Goal: Task Accomplishment & Management: Manage account settings

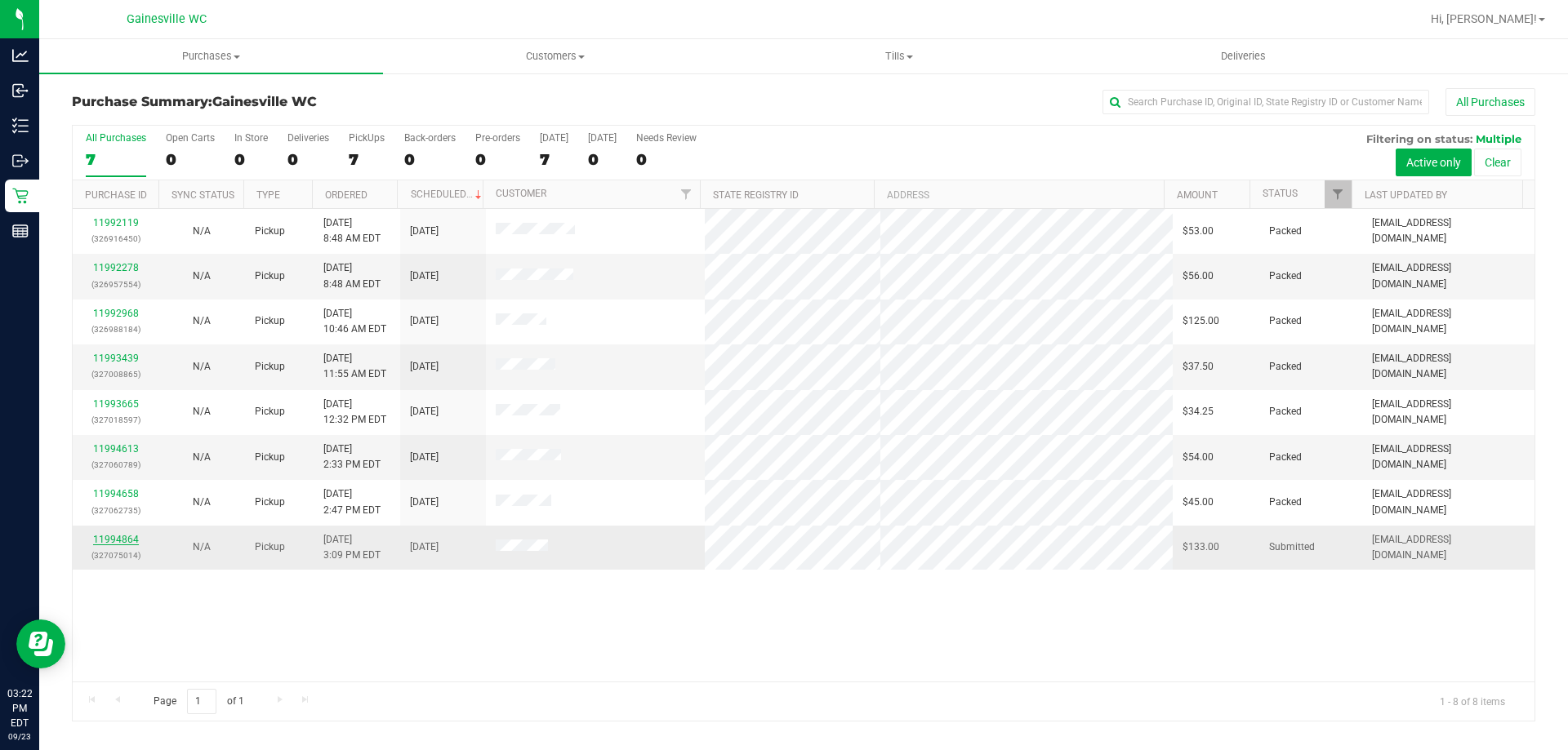
click at [107, 542] on link "11994864" at bounding box center [116, 539] width 46 height 11
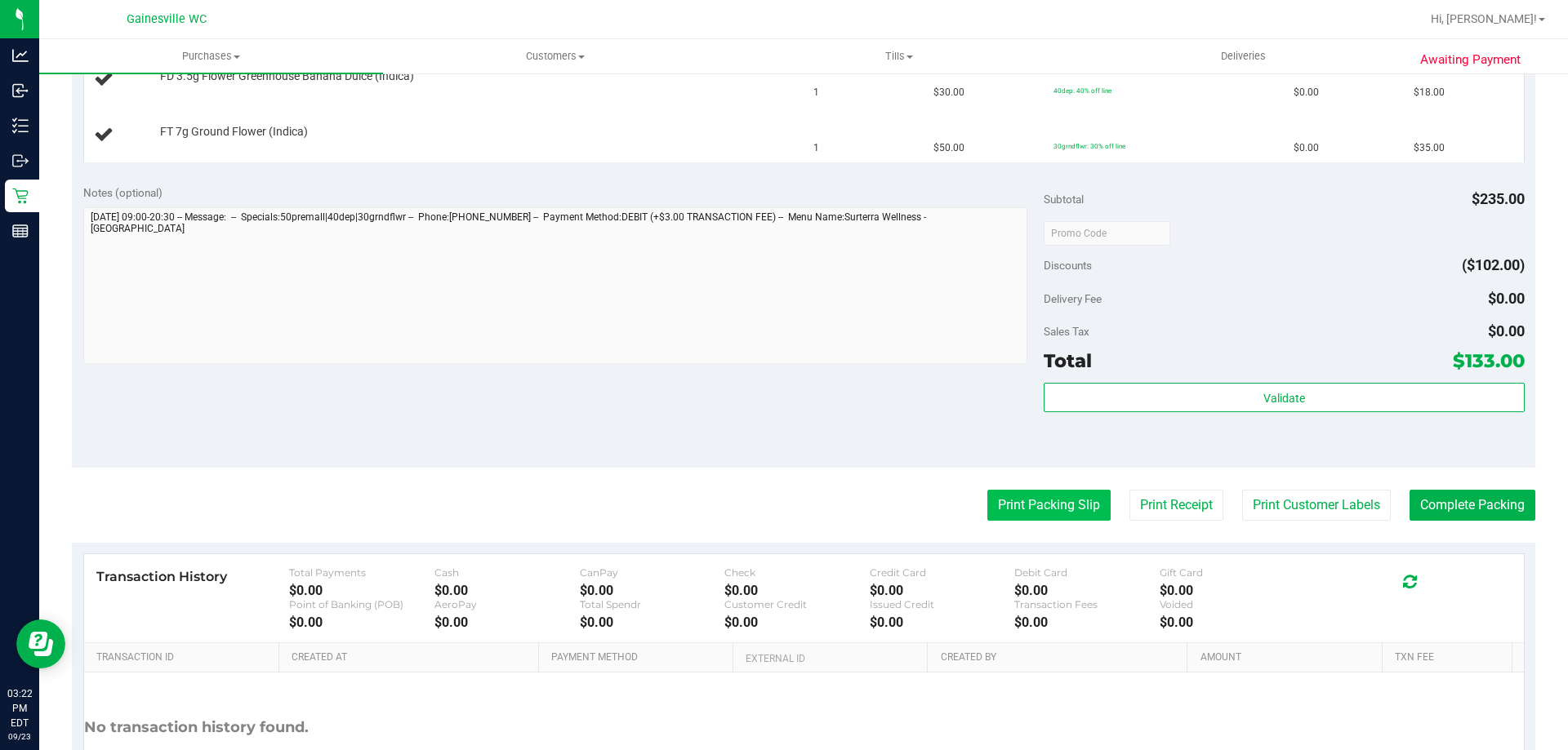
scroll to position [653, 0]
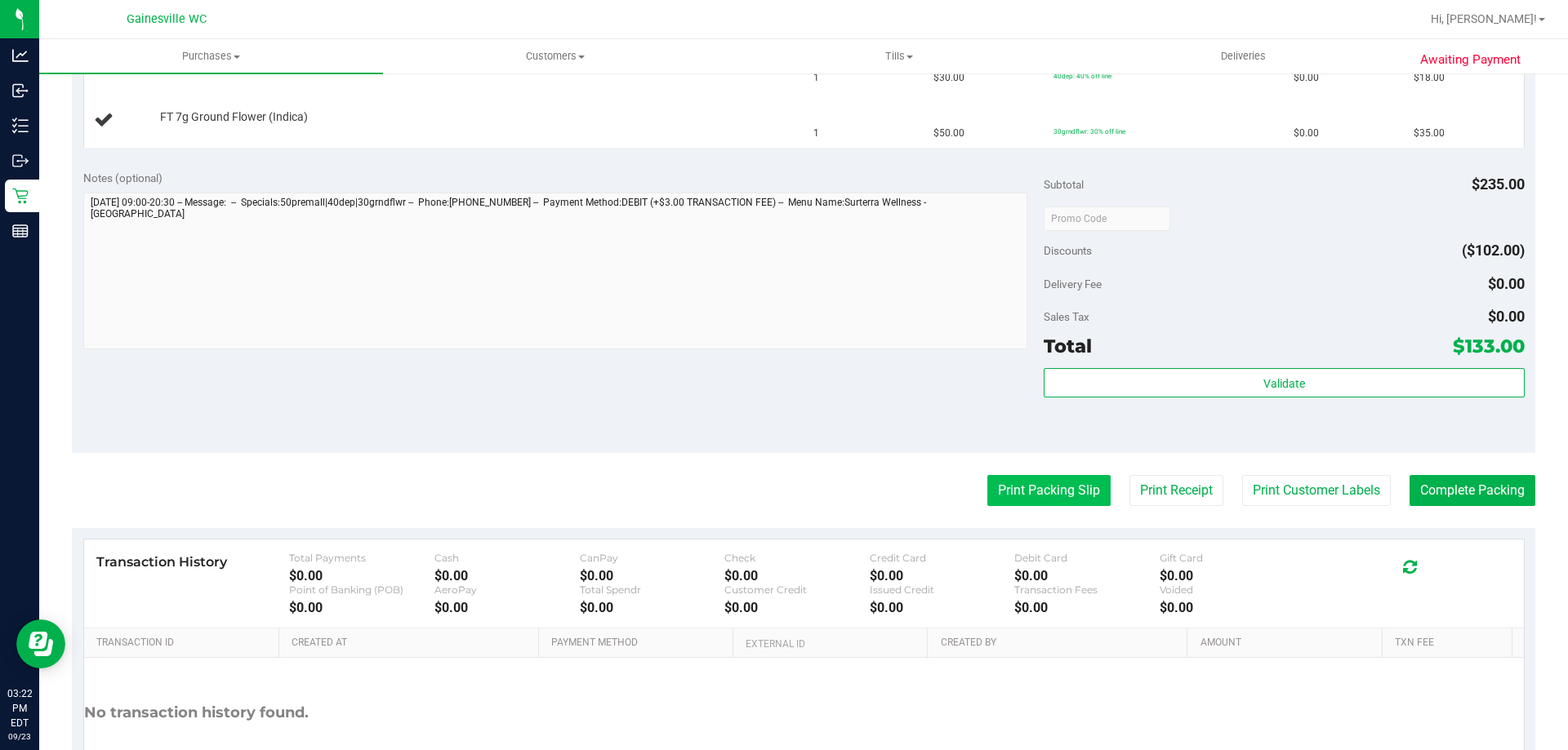
click at [1071, 500] on button "Print Packing Slip" at bounding box center [1049, 490] width 124 height 31
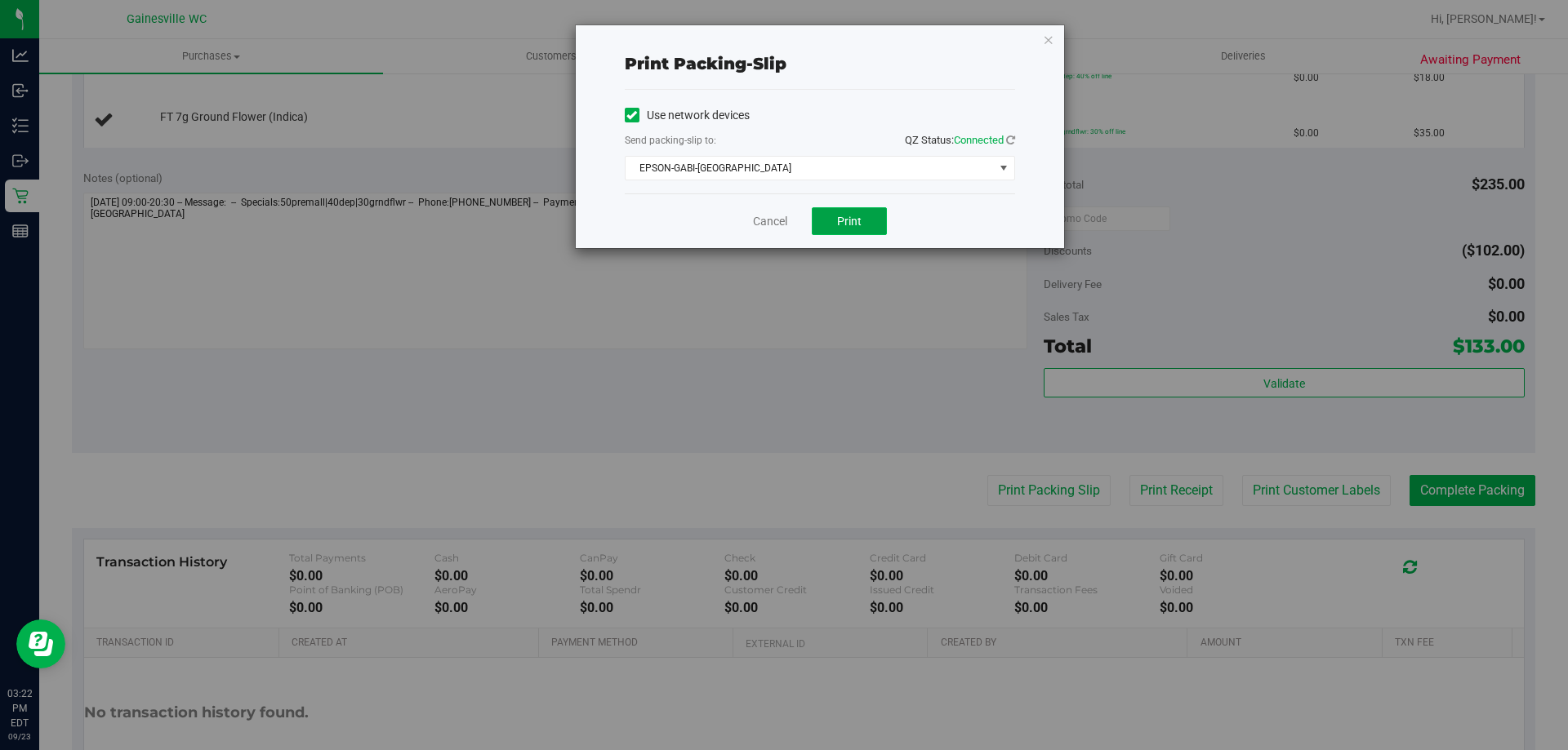
click at [871, 215] on button "Print" at bounding box center [849, 220] width 75 height 28
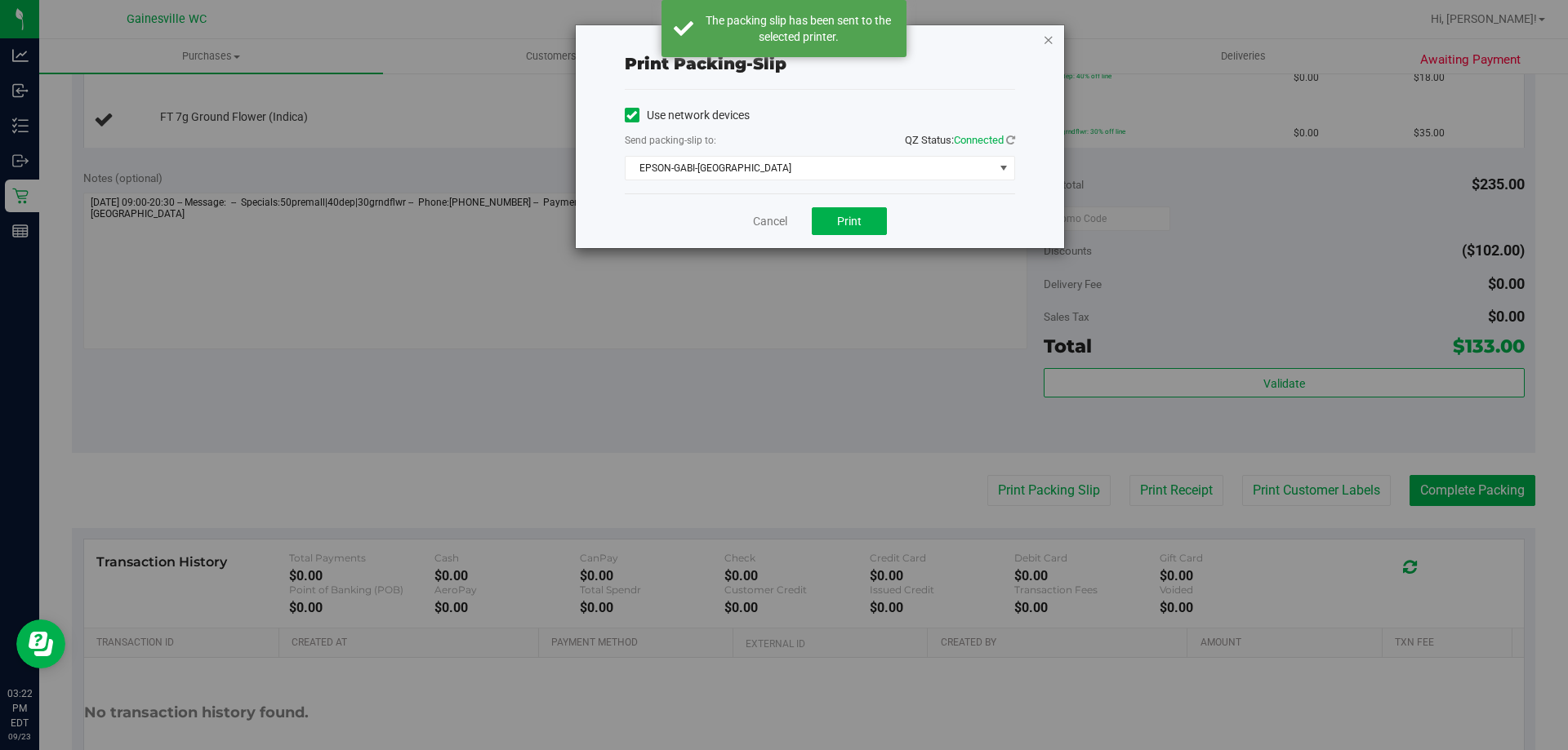
click at [1048, 41] on icon "button" at bounding box center [1049, 39] width 12 height 19
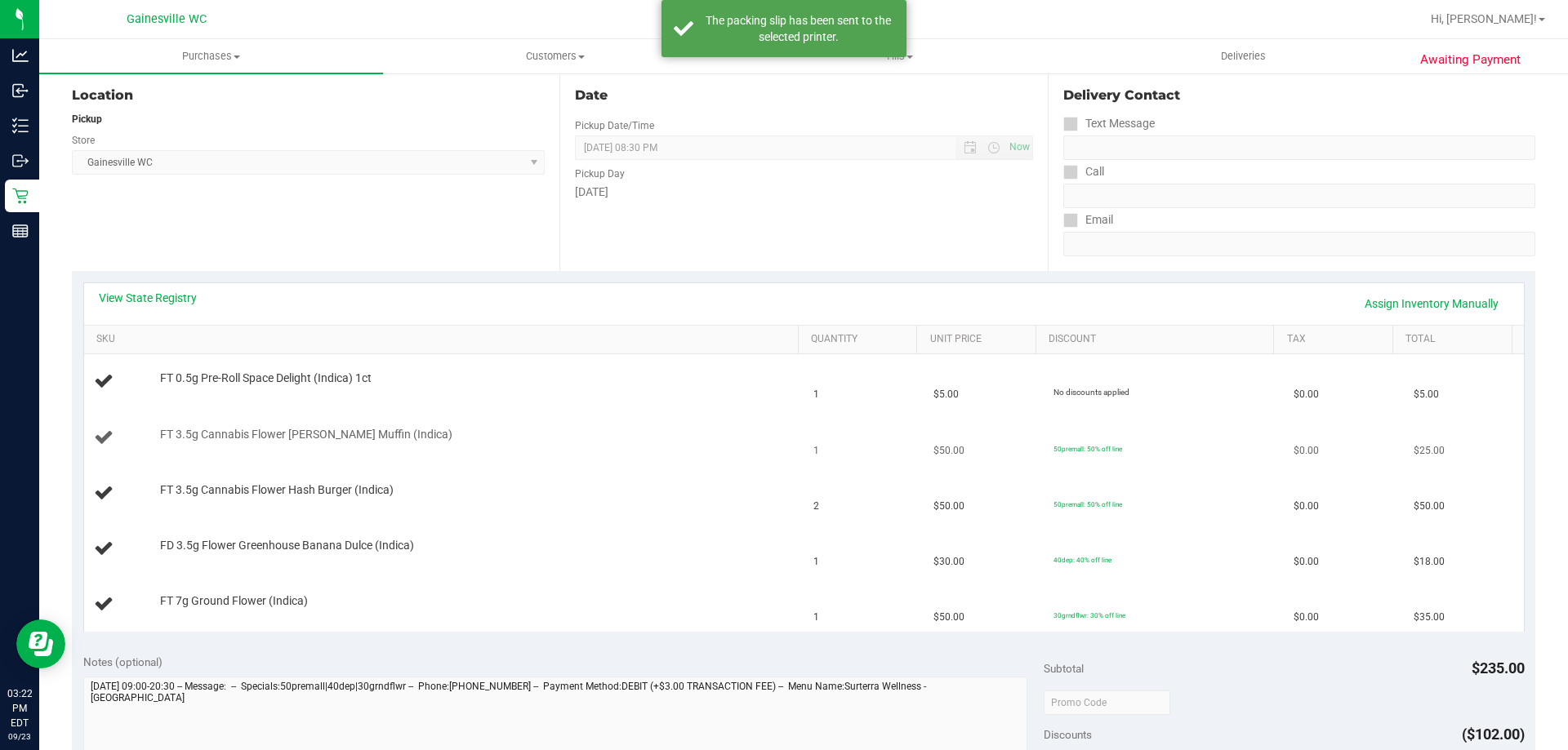
scroll to position [163, 0]
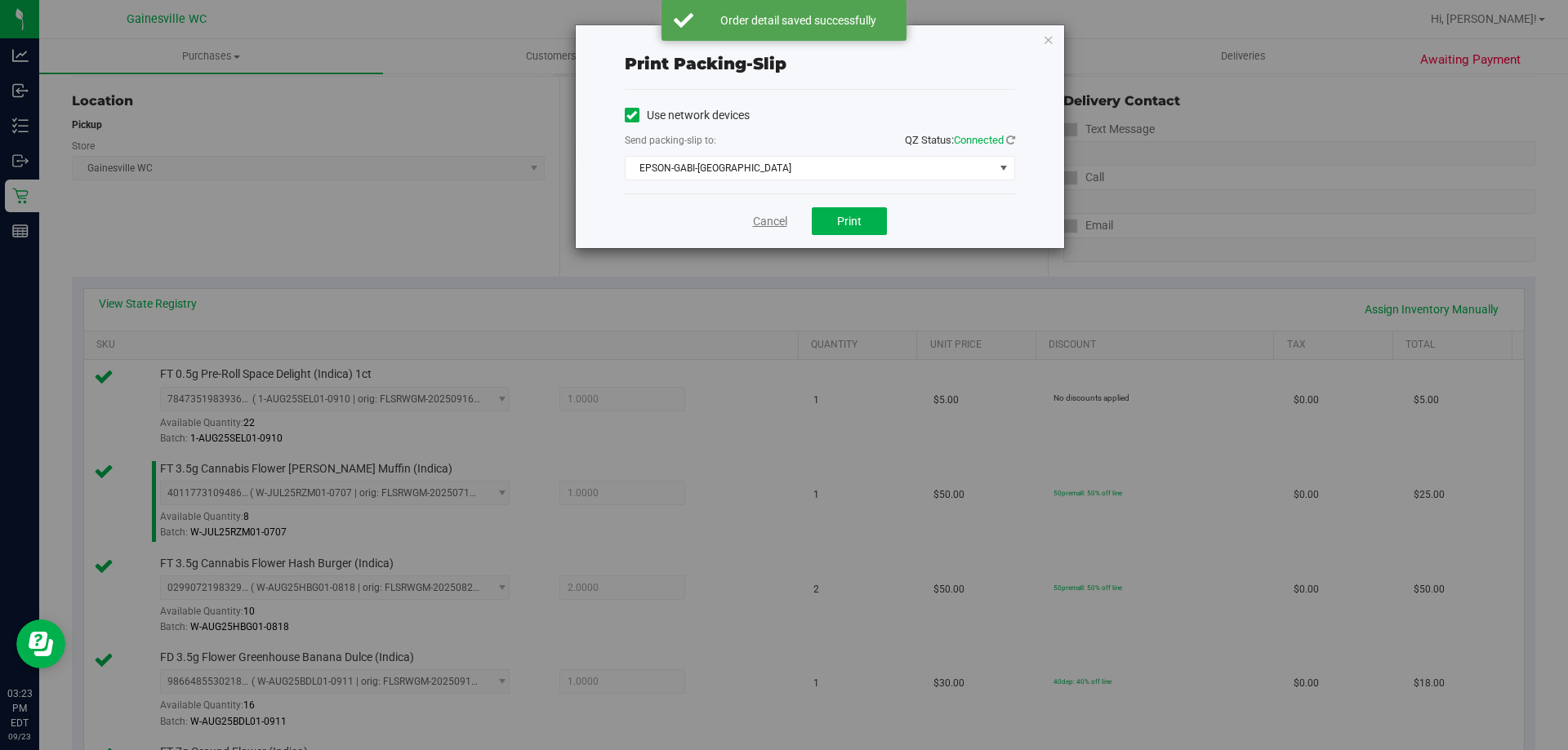
click at [778, 223] on link "Cancel" at bounding box center [771, 221] width 35 height 17
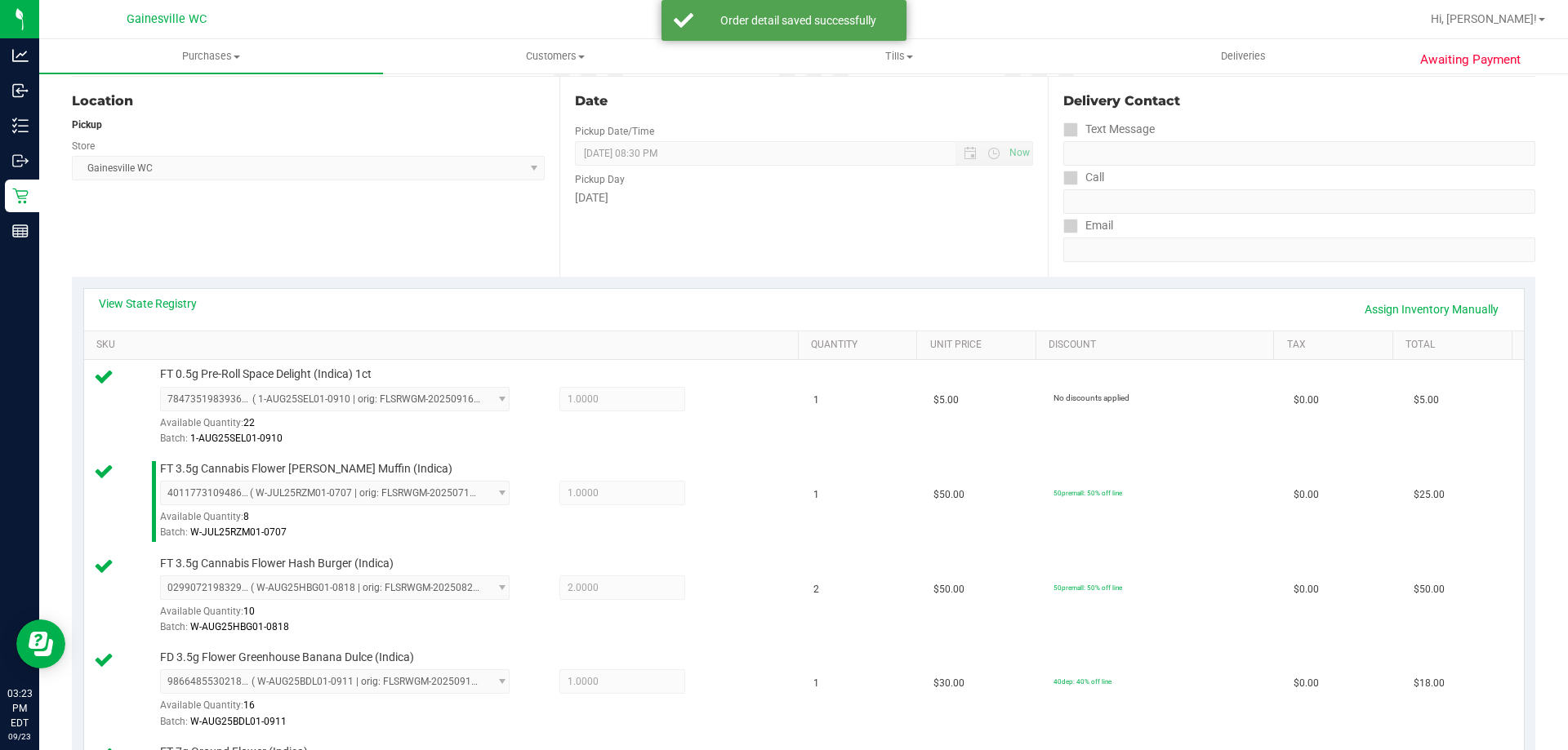
scroll to position [943, 0]
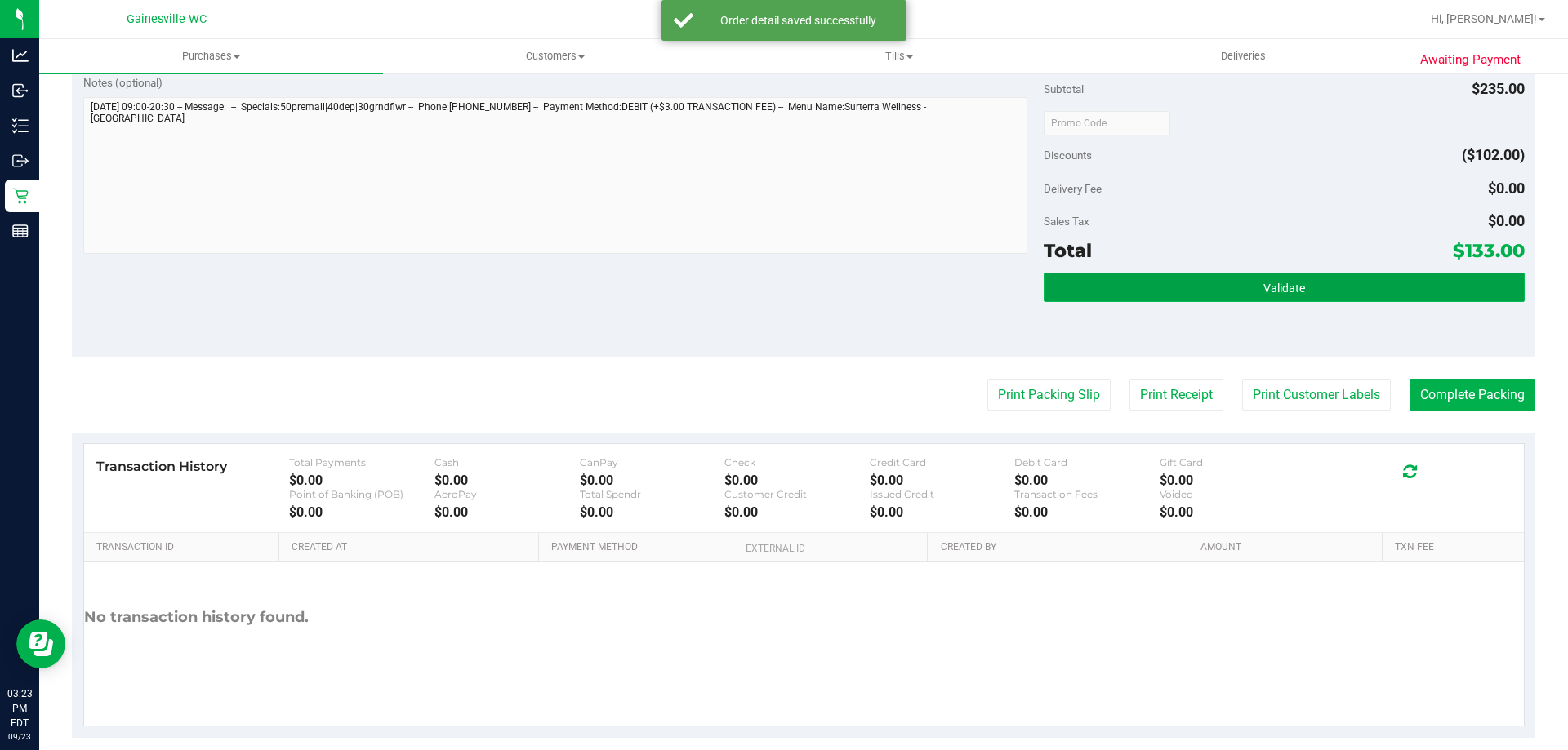
click at [1339, 297] on button "Validate" at bounding box center [1283, 287] width 480 height 30
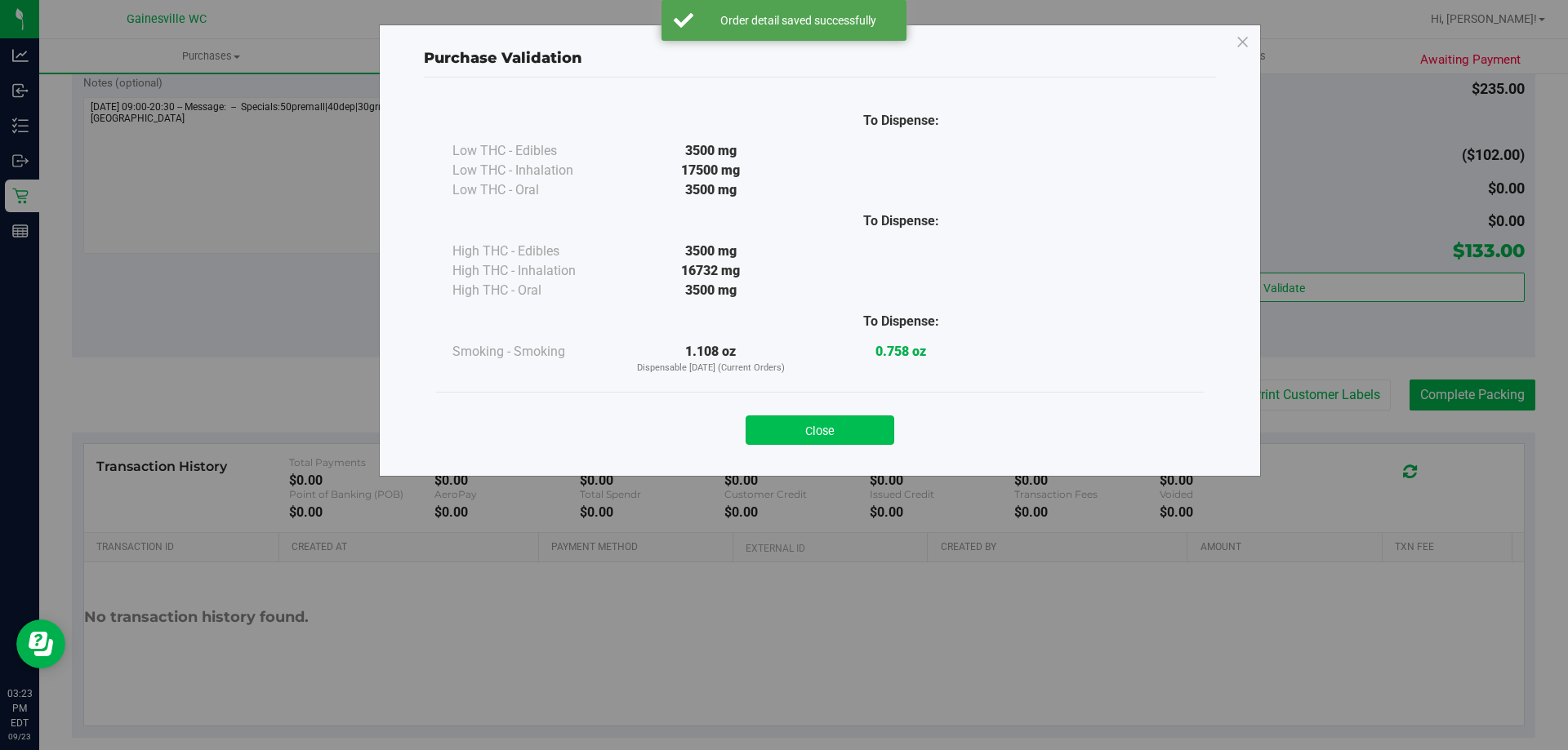
click at [852, 425] on button "Close" at bounding box center [819, 430] width 149 height 30
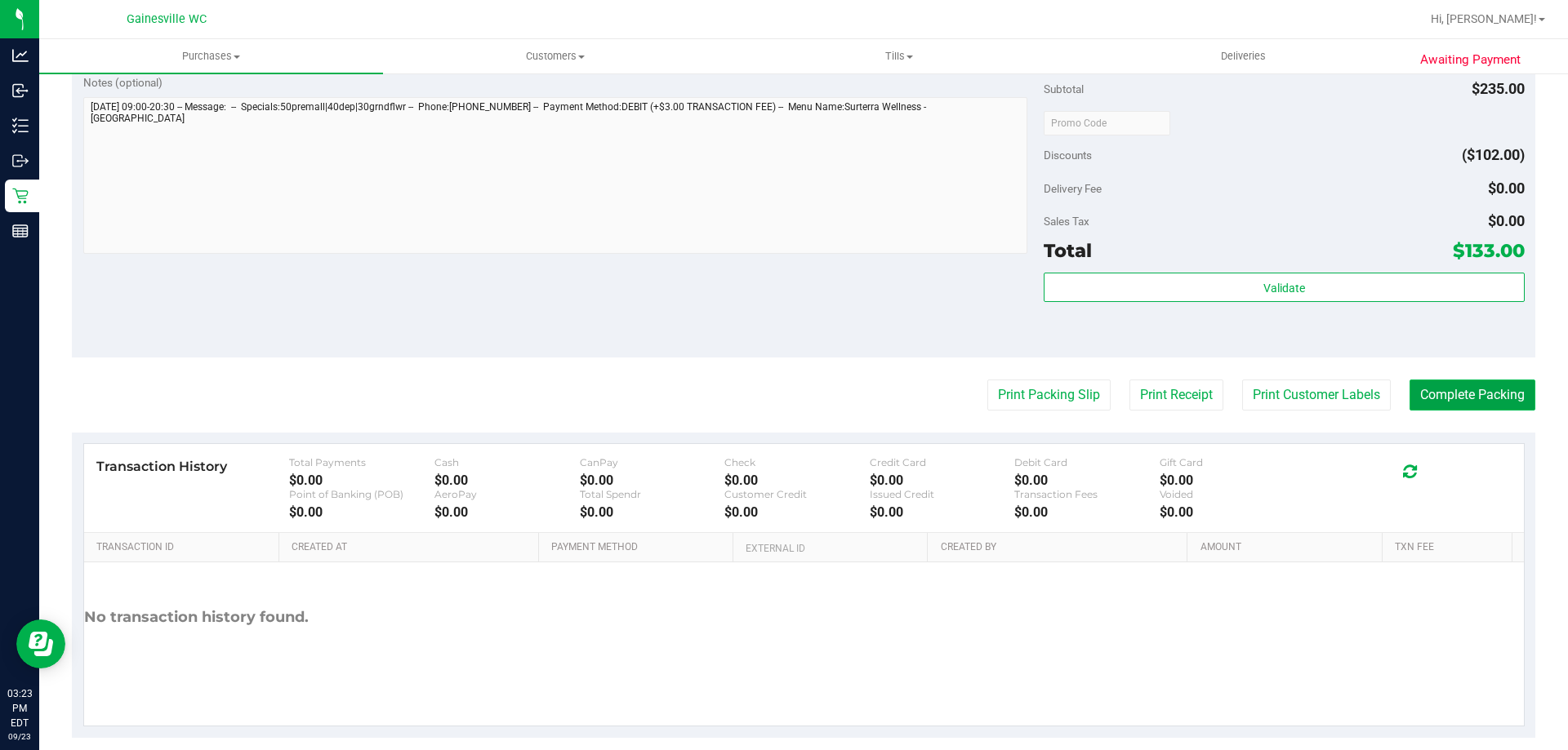
click at [1418, 396] on button "Complete Packing" at bounding box center [1472, 395] width 126 height 31
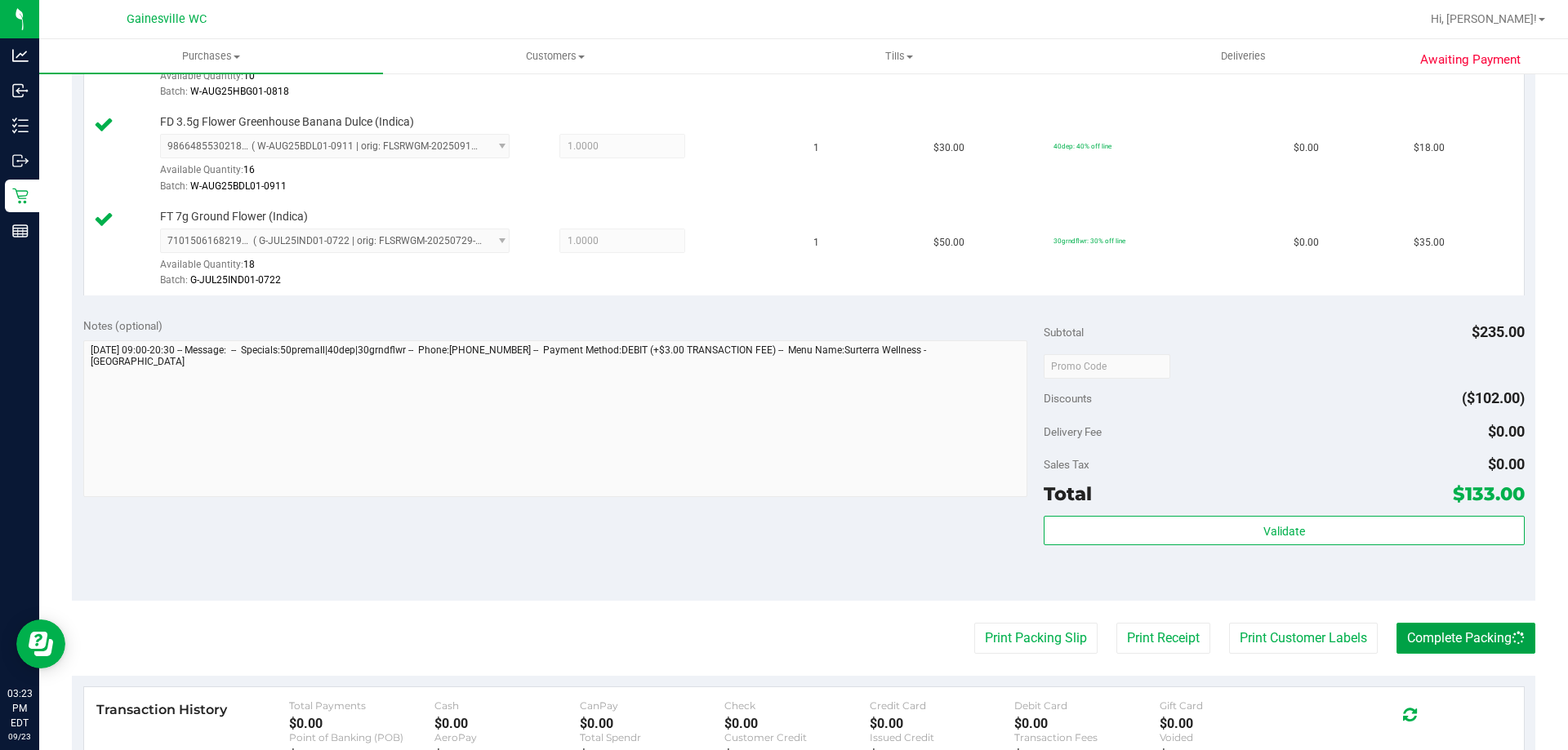
scroll to position [697, 0]
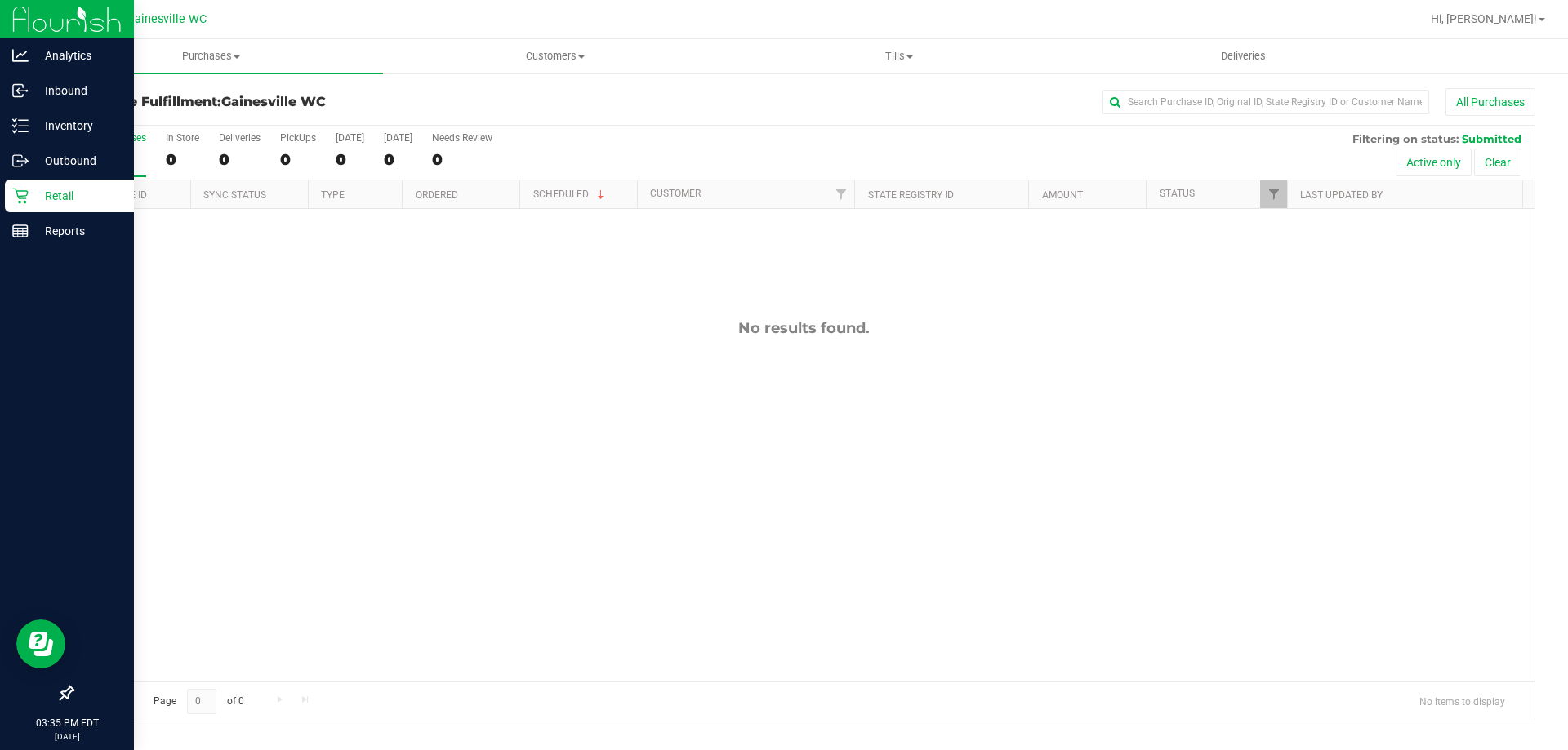
click at [27, 194] on icon at bounding box center [20, 196] width 15 height 15
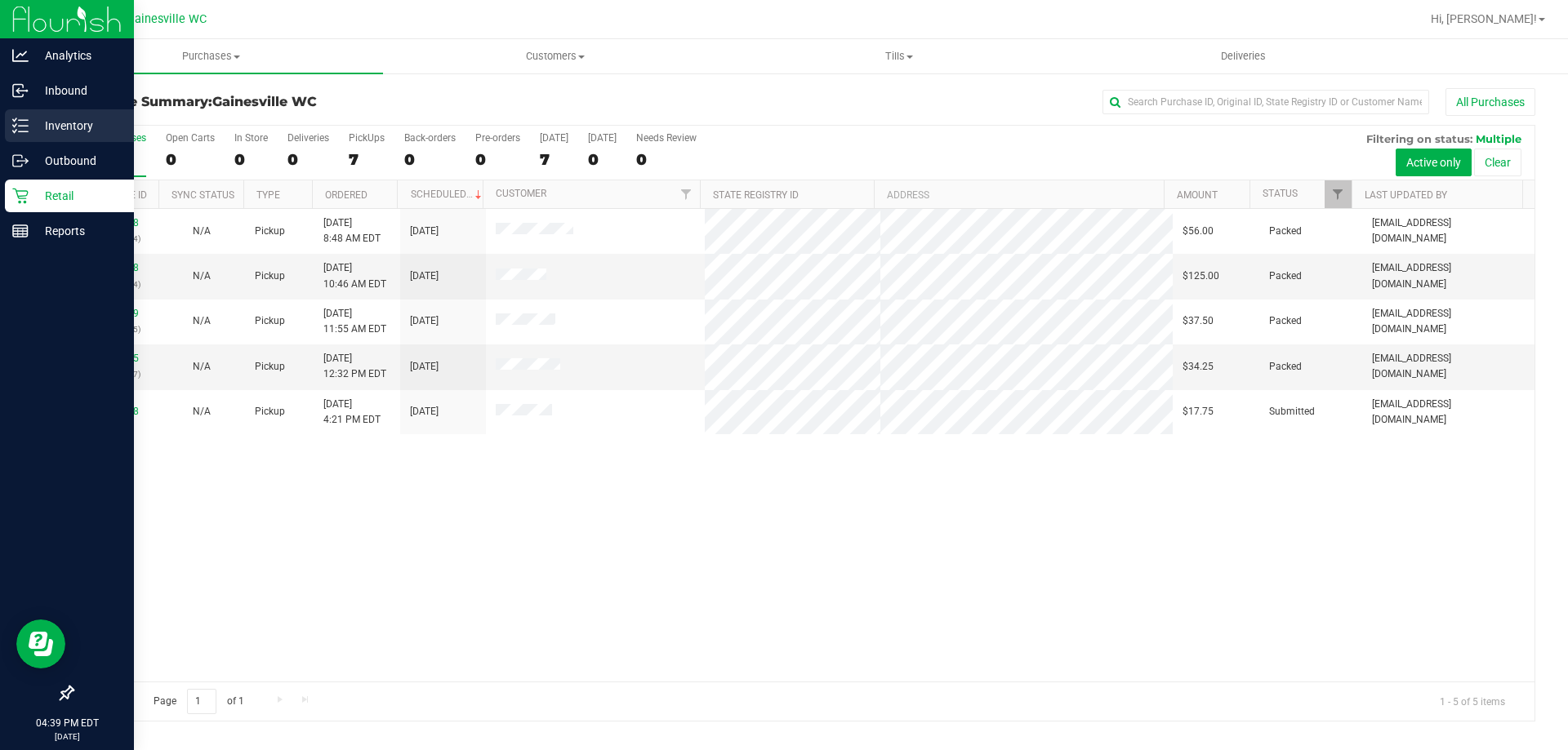
click at [27, 128] on icon at bounding box center [20, 125] width 16 height 16
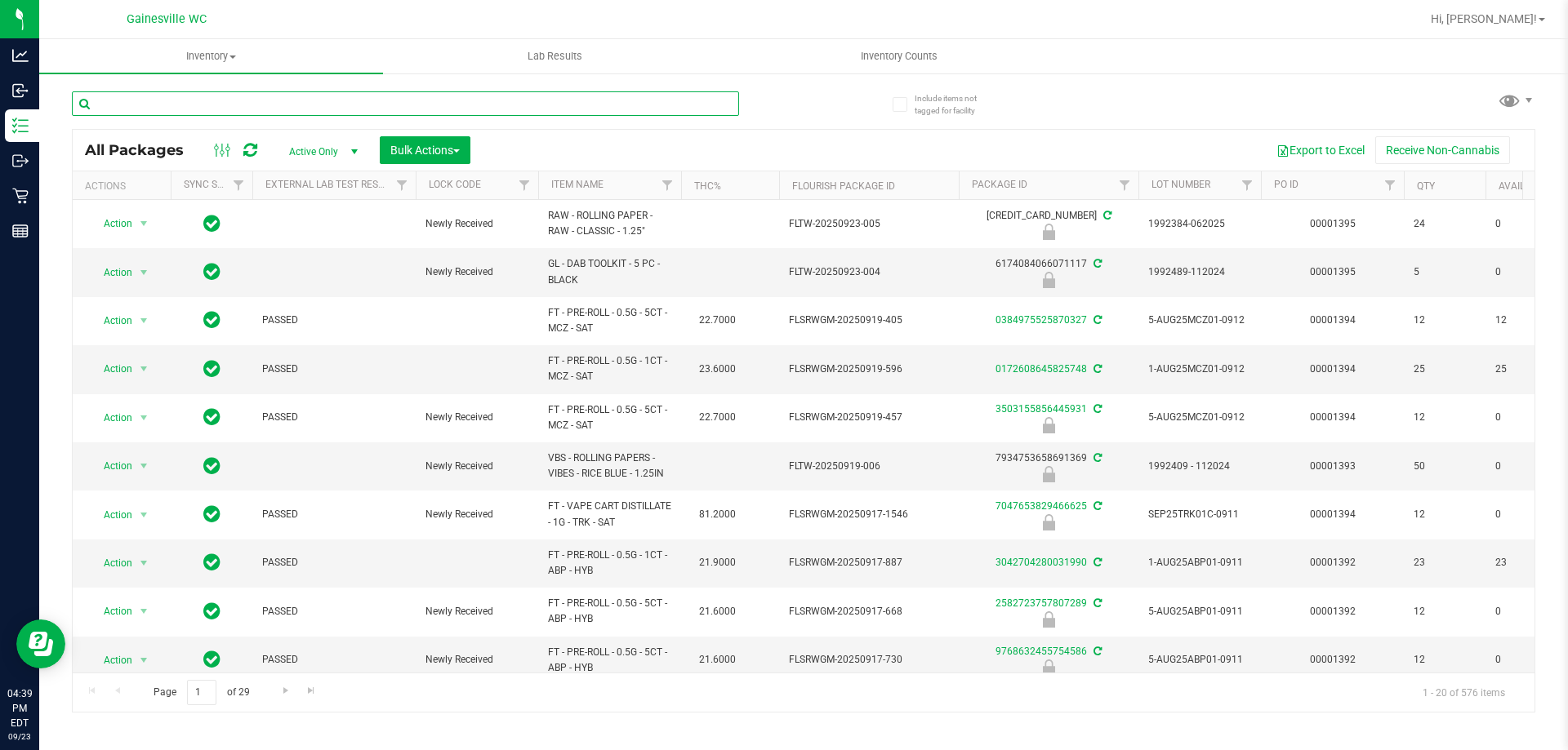
click at [177, 102] on input "text" at bounding box center [405, 103] width 667 height 25
type input "8333842327844211"
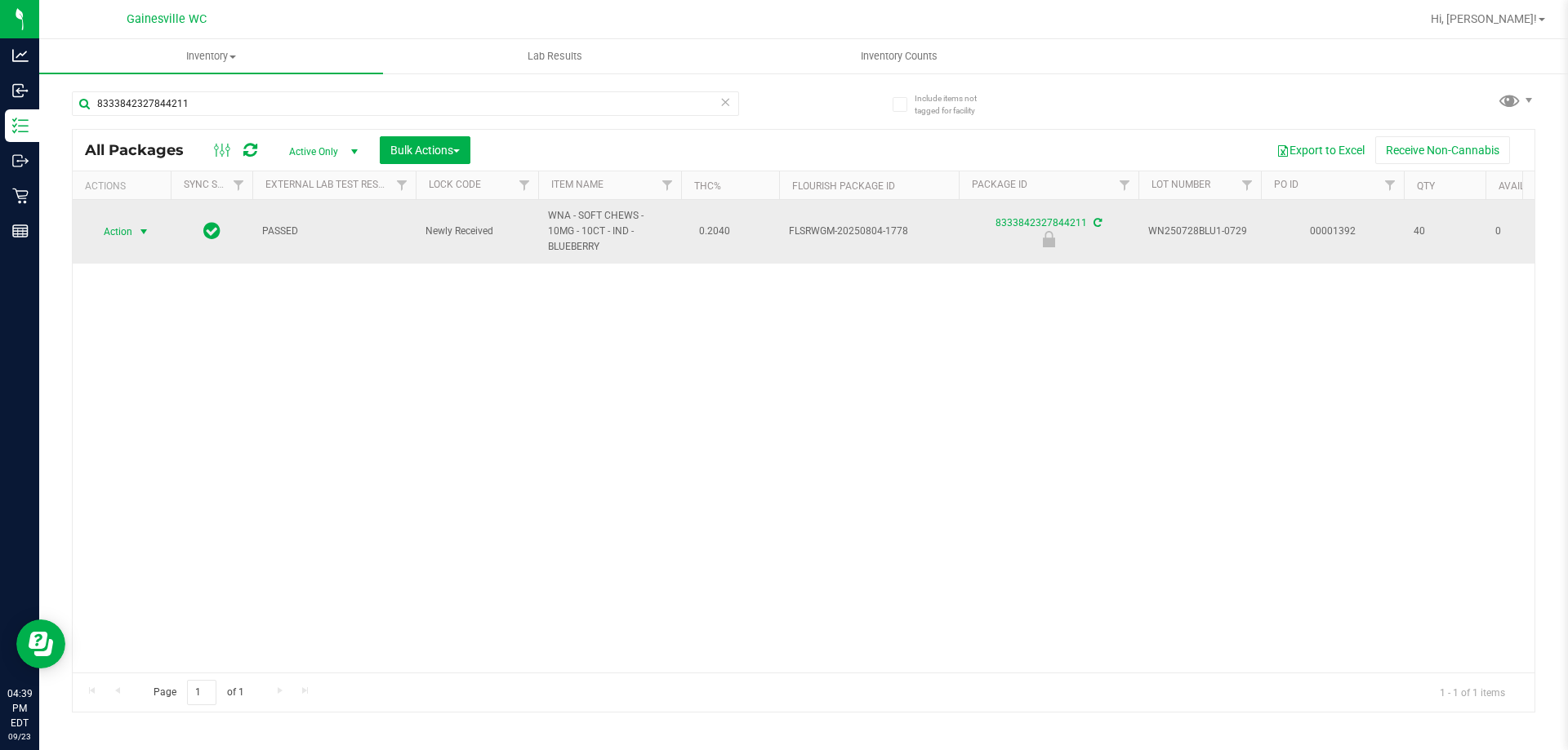
click at [150, 231] on span "select" at bounding box center [144, 232] width 13 height 13
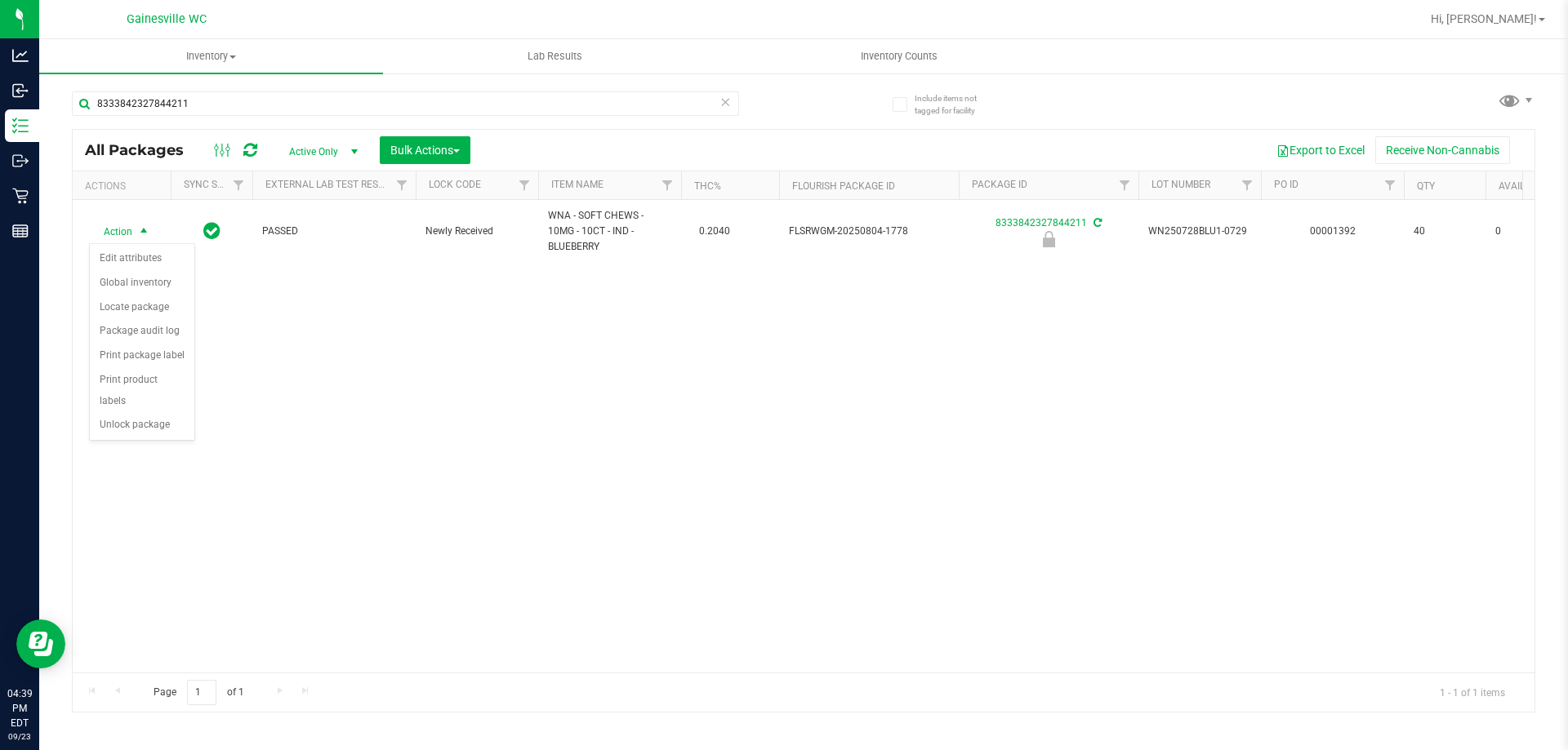
click at [147, 418] on div "Action Edit attributes Global inventory Locate package Package audit log Print …" at bounding box center [142, 342] width 106 height 198
click at [148, 415] on li "Unlock package" at bounding box center [142, 425] width 104 height 25
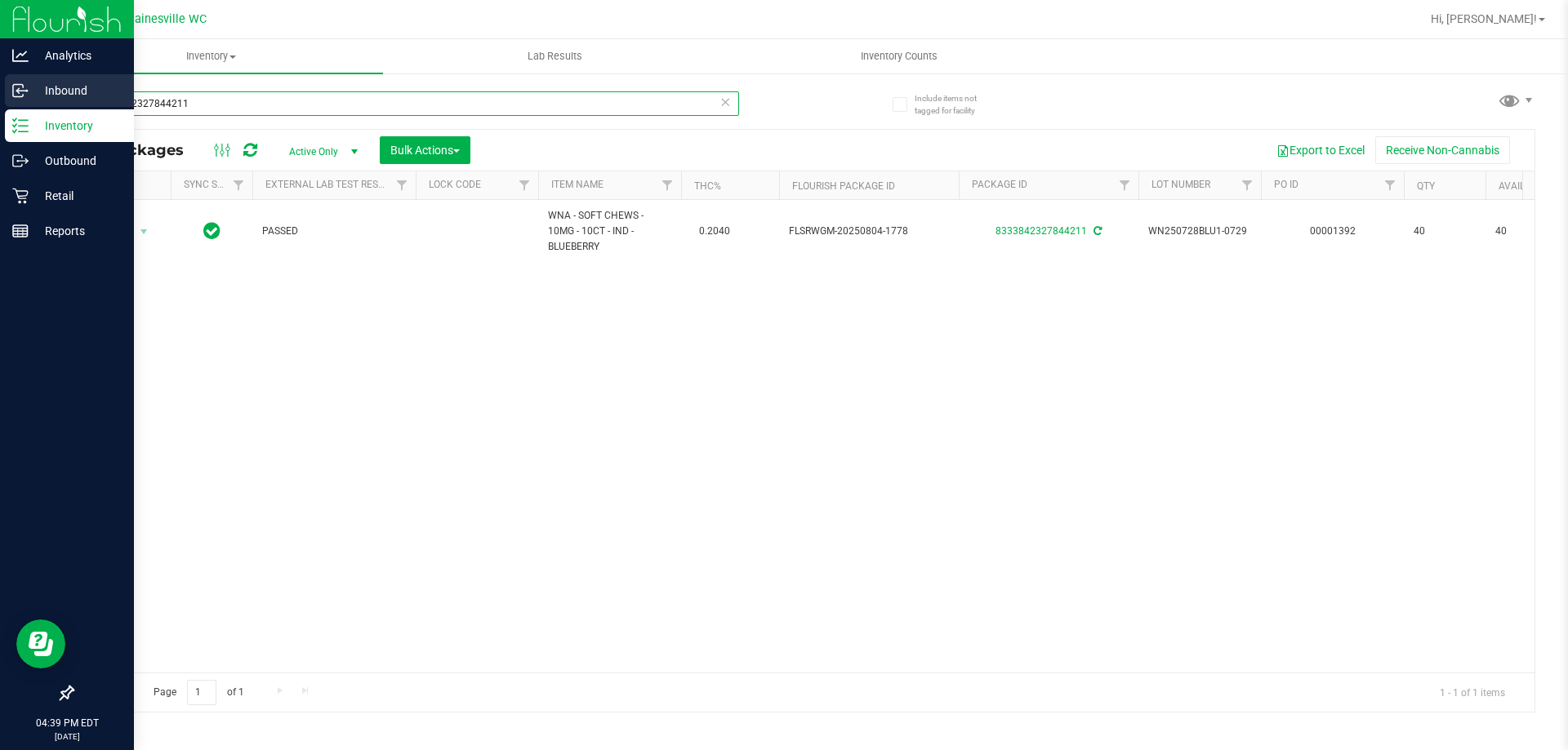
drag, startPoint x: 212, startPoint y: 102, endPoint x: 13, endPoint y: 102, distance: 199.0
click at [13, 102] on div "Analytics Inbound Inventory Outbound Retail Reports 04:39 PM EDT [DATE] 09/23 G…" at bounding box center [784, 375] width 1568 height 750
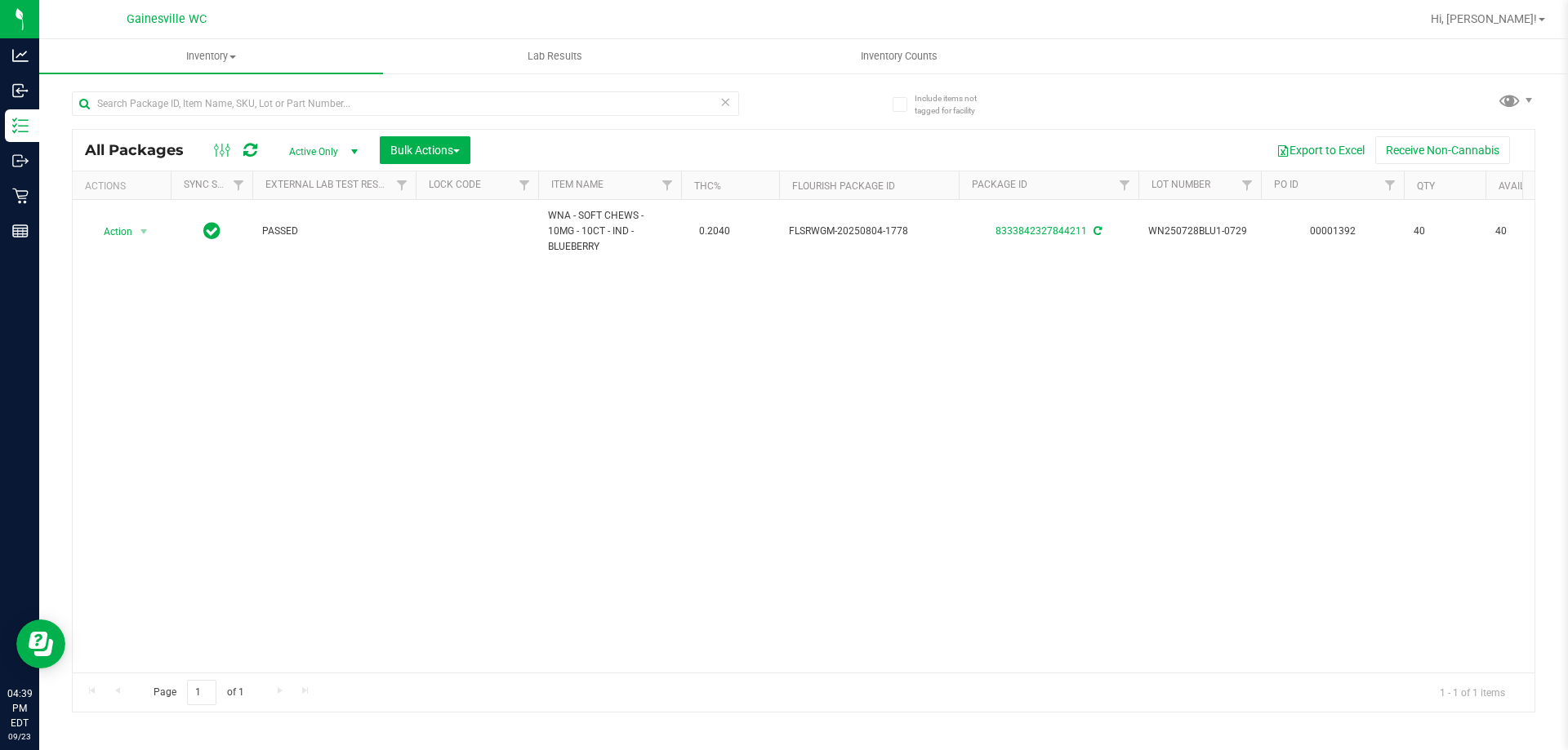
click at [281, 381] on div "Action Action Adjust qty Create package Edit attributes Global inventory Locate…" at bounding box center [804, 436] width 1463 height 472
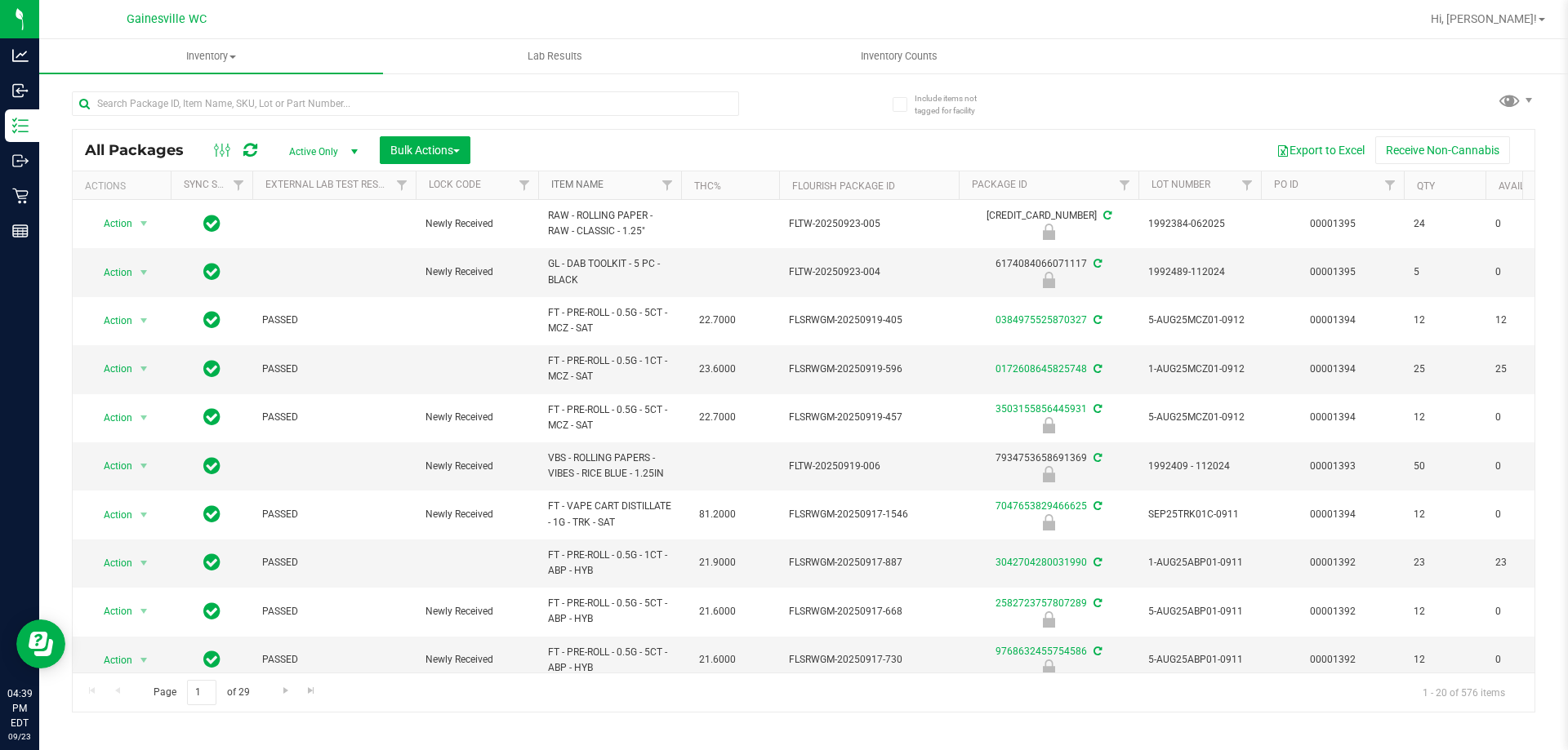
click at [574, 187] on link "Item Name" at bounding box center [577, 185] width 53 height 11
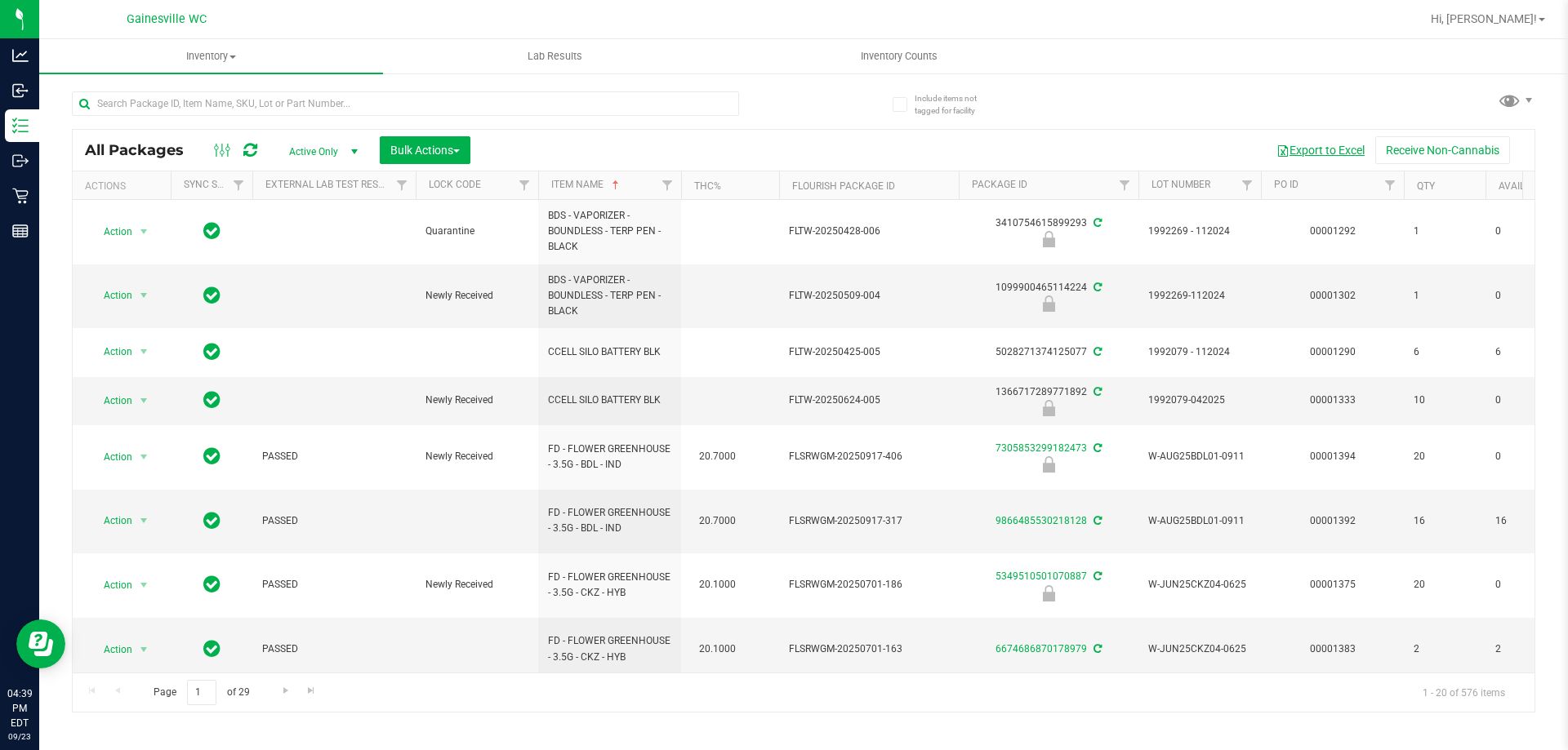
click at [1310, 148] on button "Export to Excel" at bounding box center [1321, 149] width 109 height 28
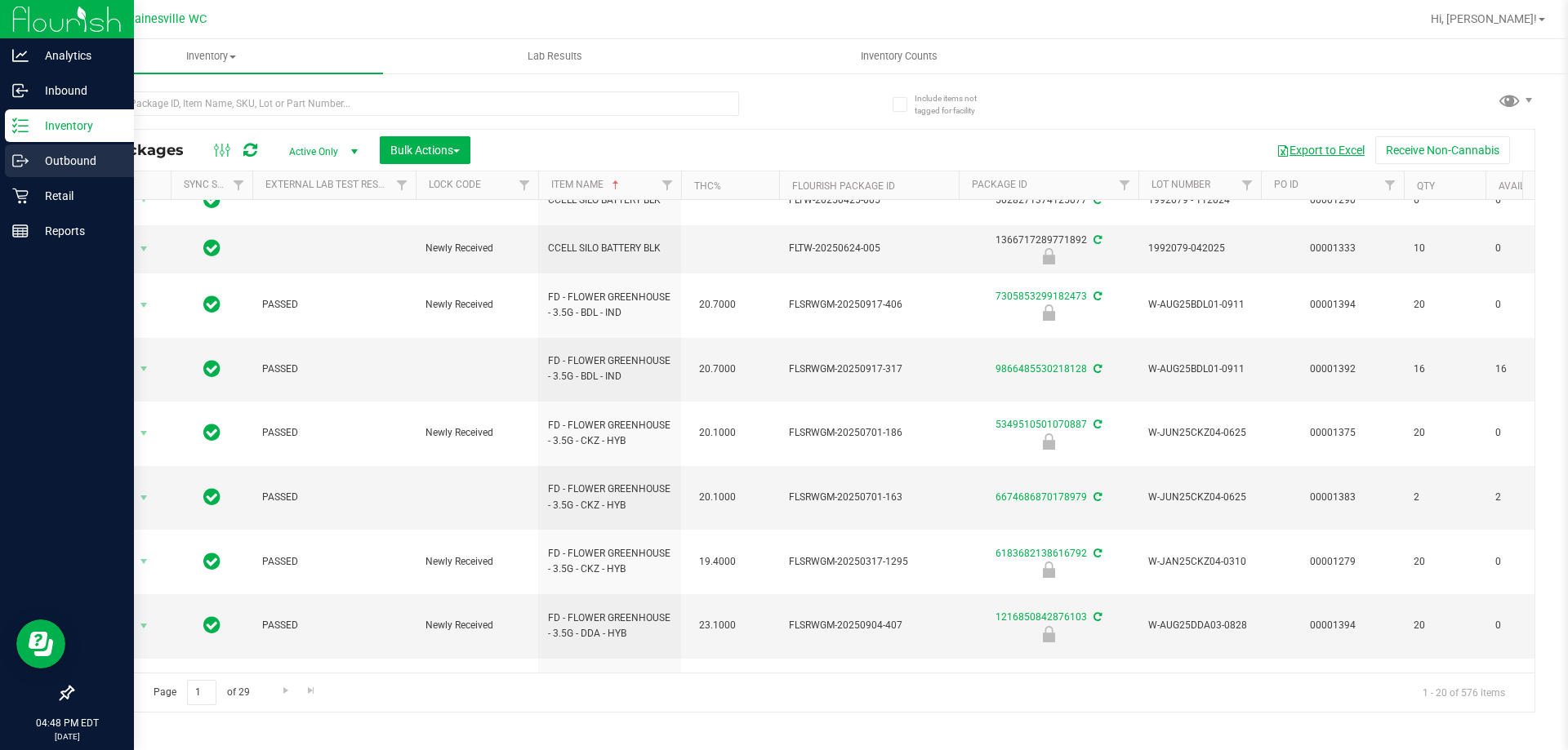
scroll to position [408, 0]
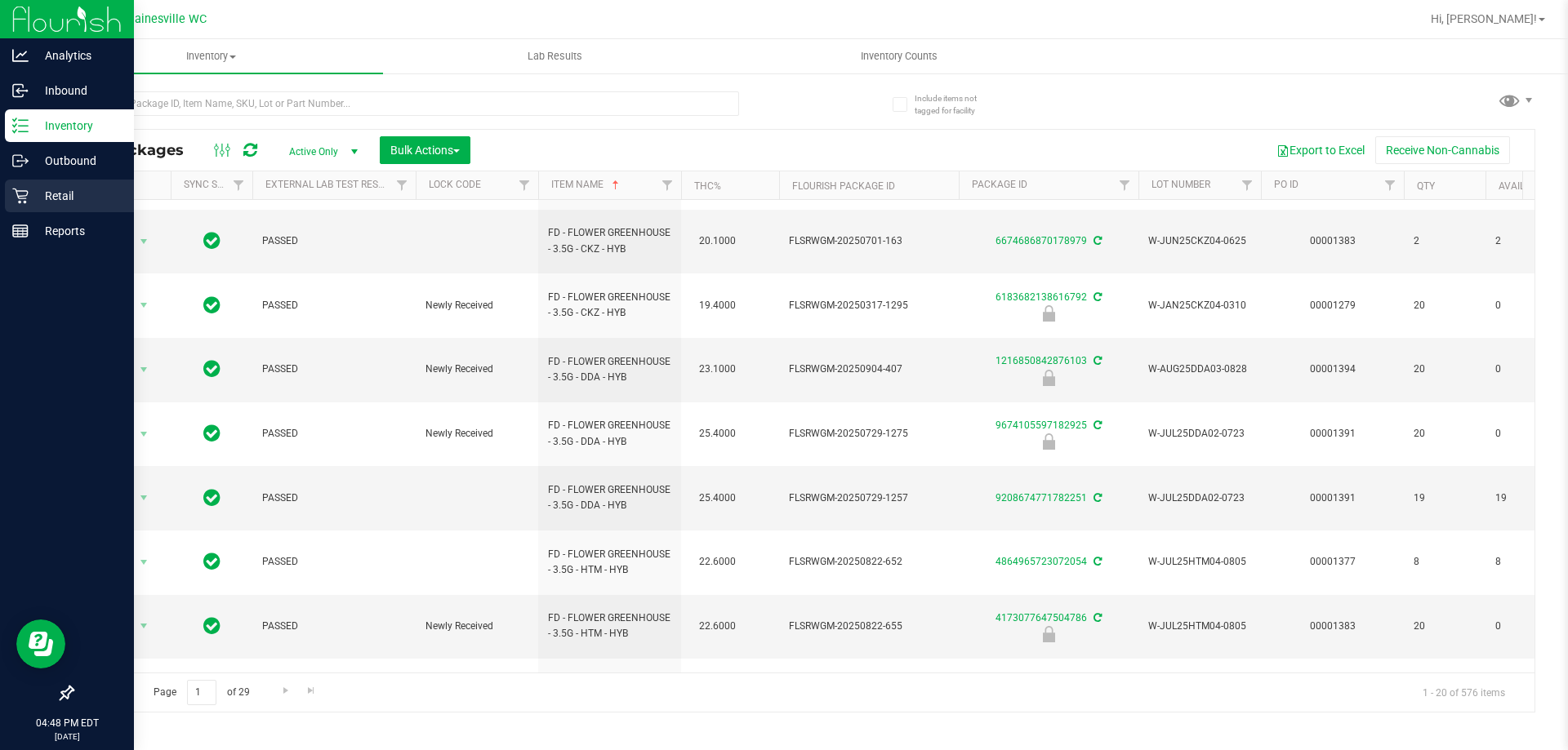
click at [34, 194] on p "Retail" at bounding box center [78, 195] width 98 height 19
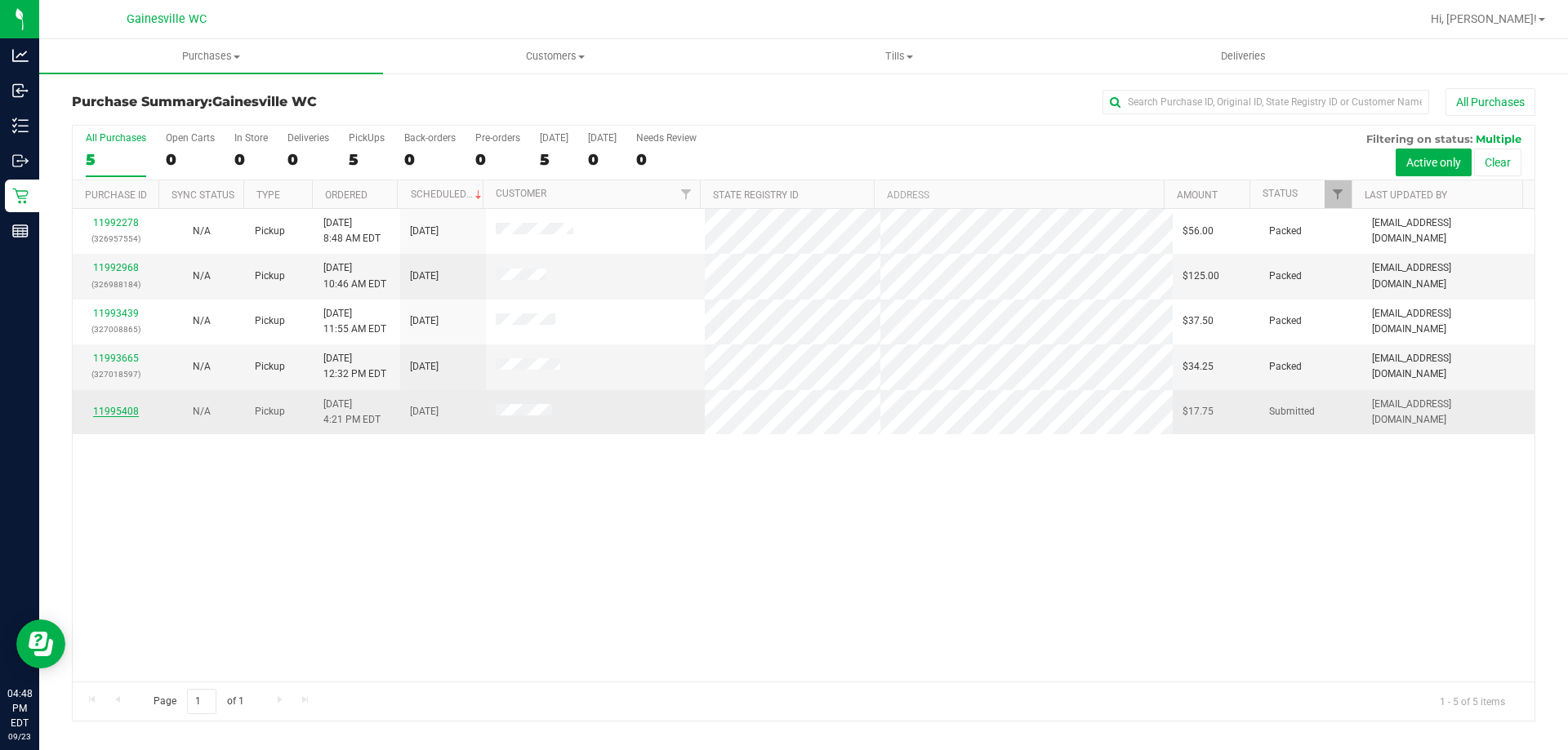
click at [125, 417] on link "11995408" at bounding box center [116, 412] width 46 height 11
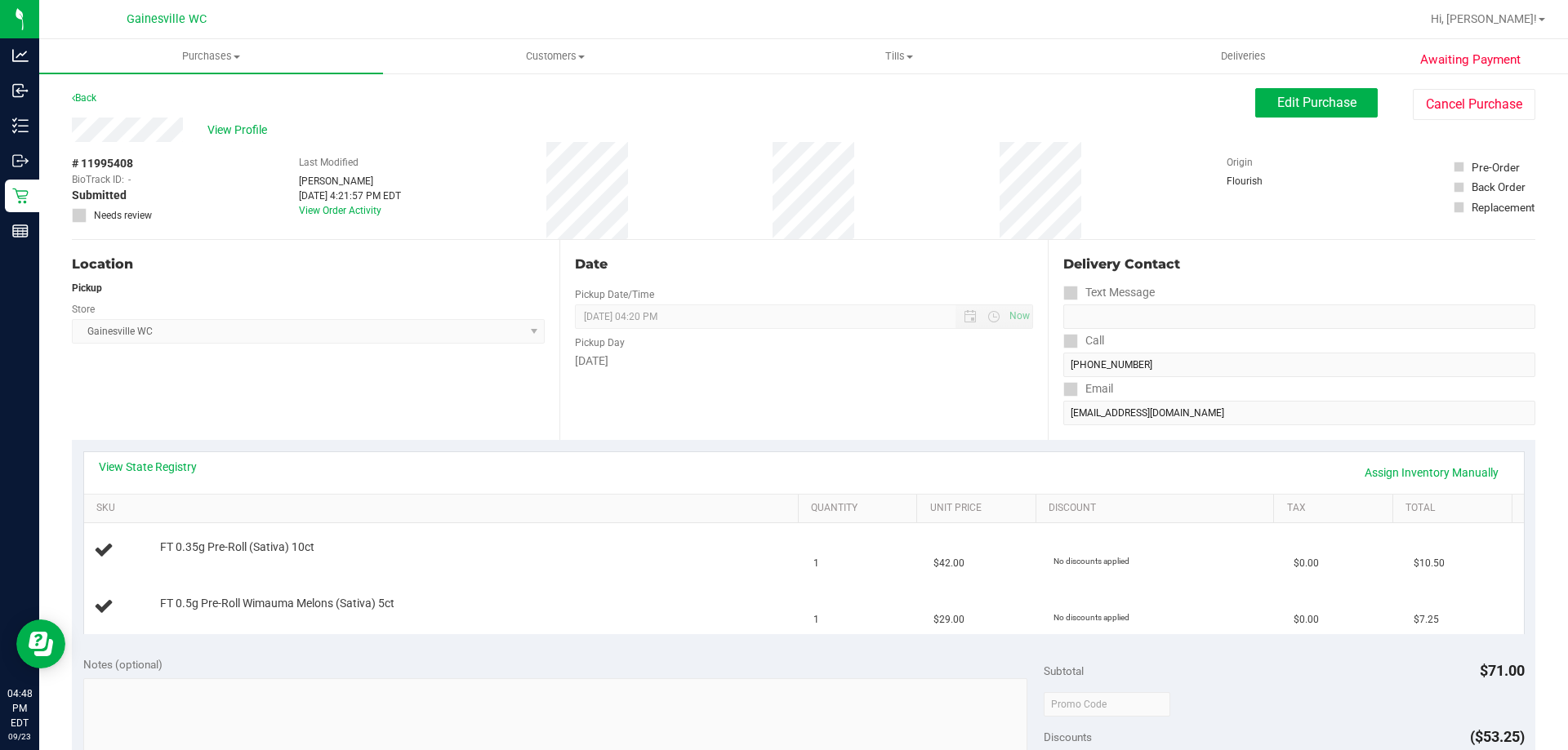
scroll to position [489, 0]
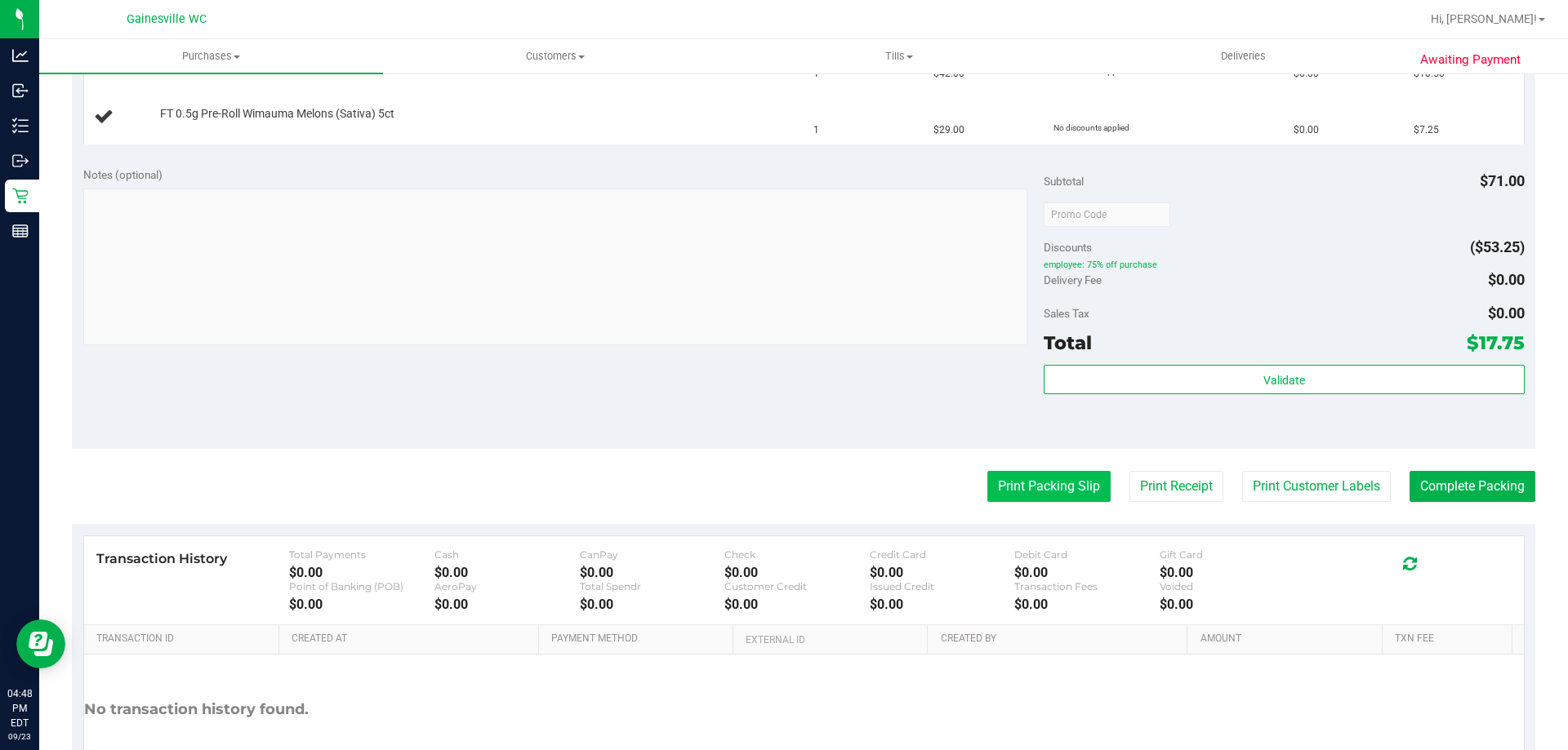
click at [1041, 477] on button "Print Packing Slip" at bounding box center [1049, 487] width 124 height 31
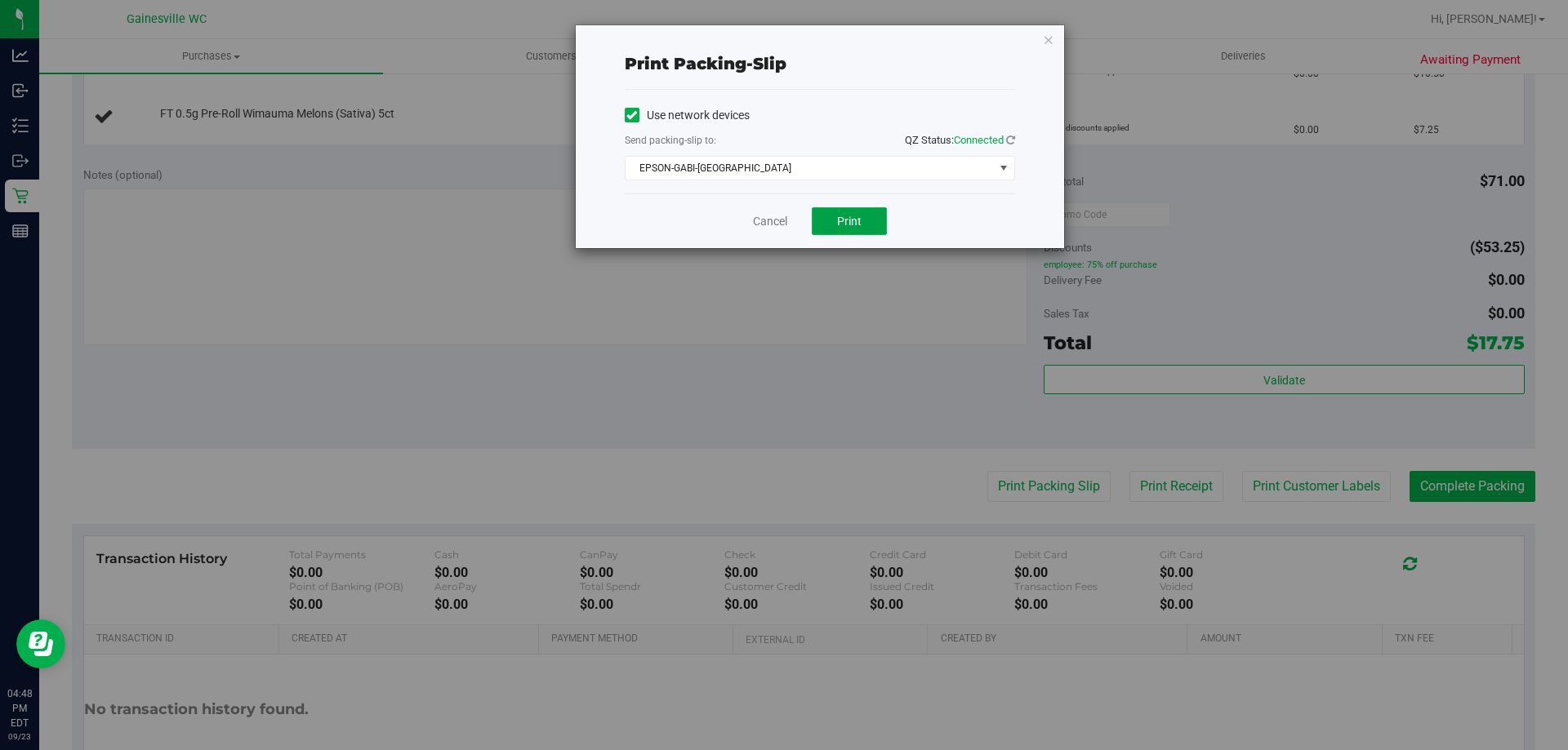
click at [863, 232] on button "Print" at bounding box center [849, 220] width 75 height 28
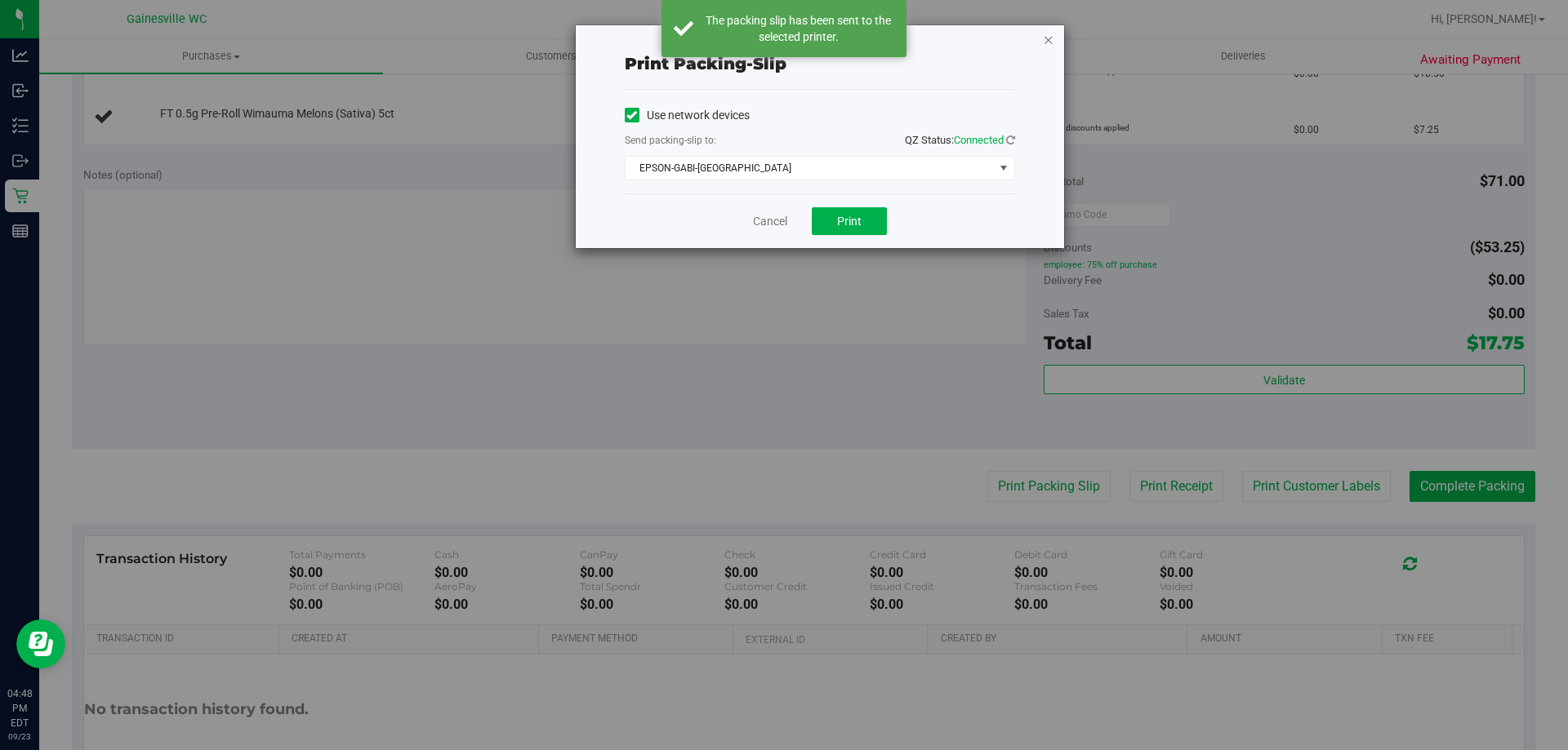
click at [1049, 43] on icon "button" at bounding box center [1049, 39] width 12 height 19
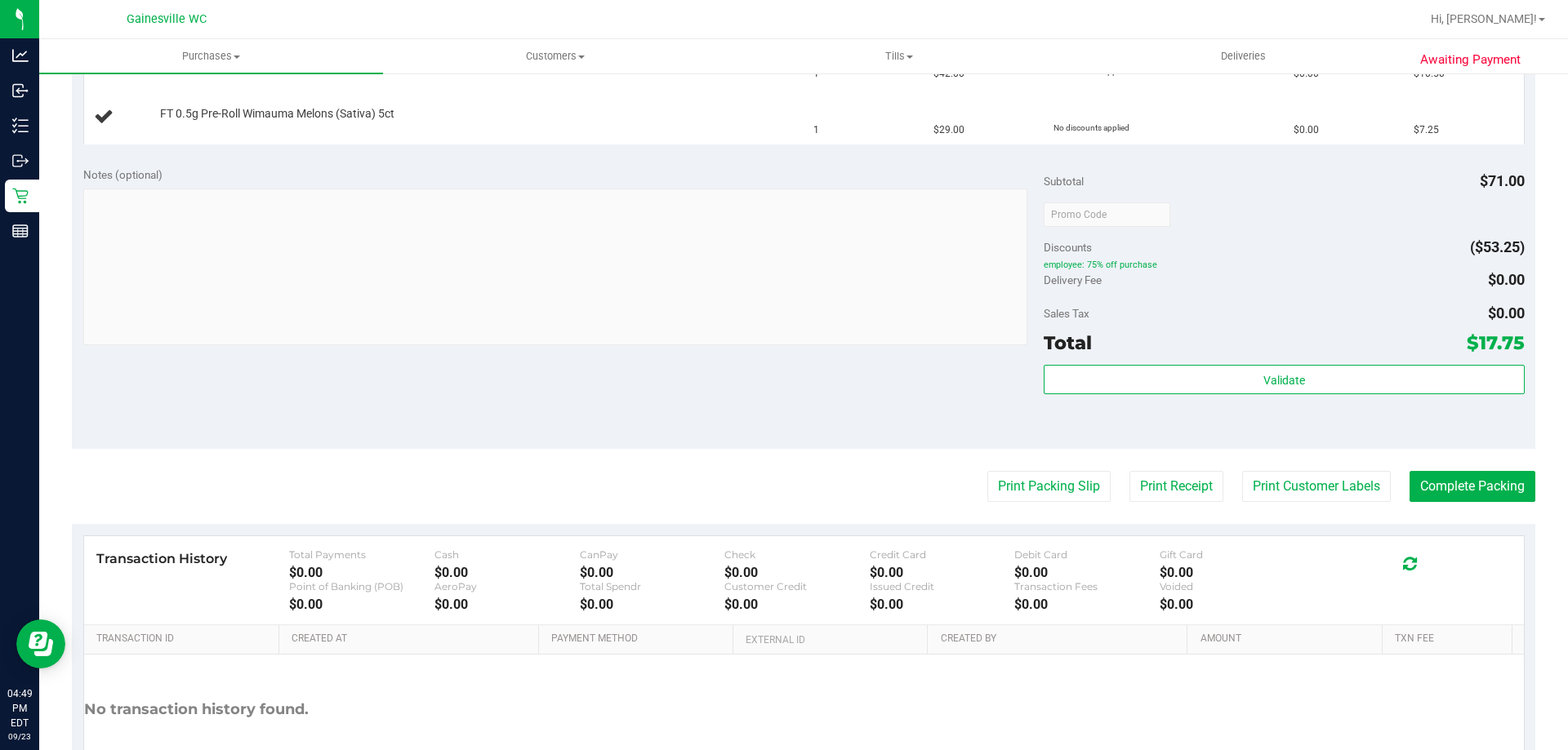
click at [987, 471] on button "Print Packing Slip" at bounding box center [1049, 487] width 124 height 31
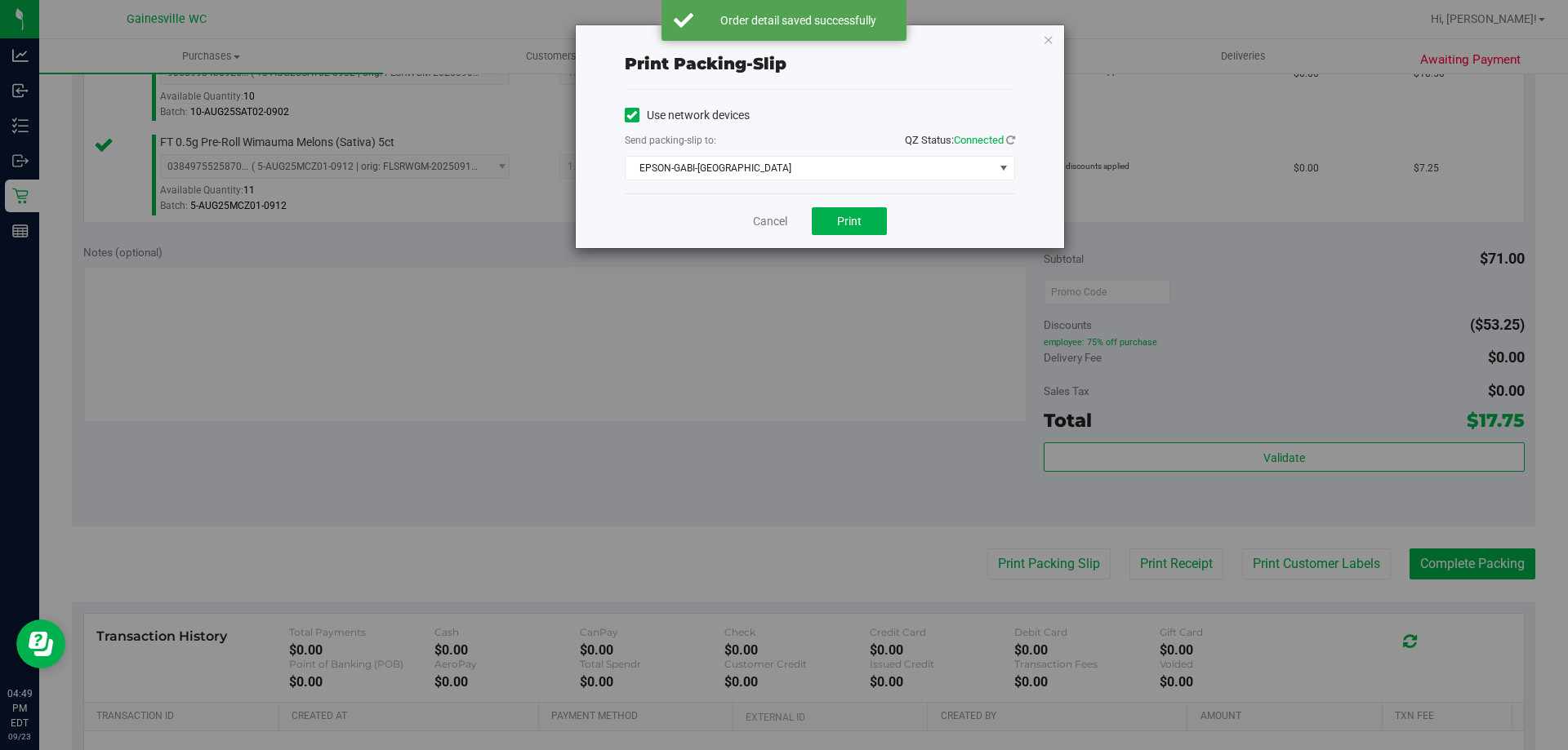
click at [750, 214] on div "Cancel Print" at bounding box center [819, 220] width 390 height 55
click at [757, 219] on link "Cancel" at bounding box center [771, 221] width 35 height 17
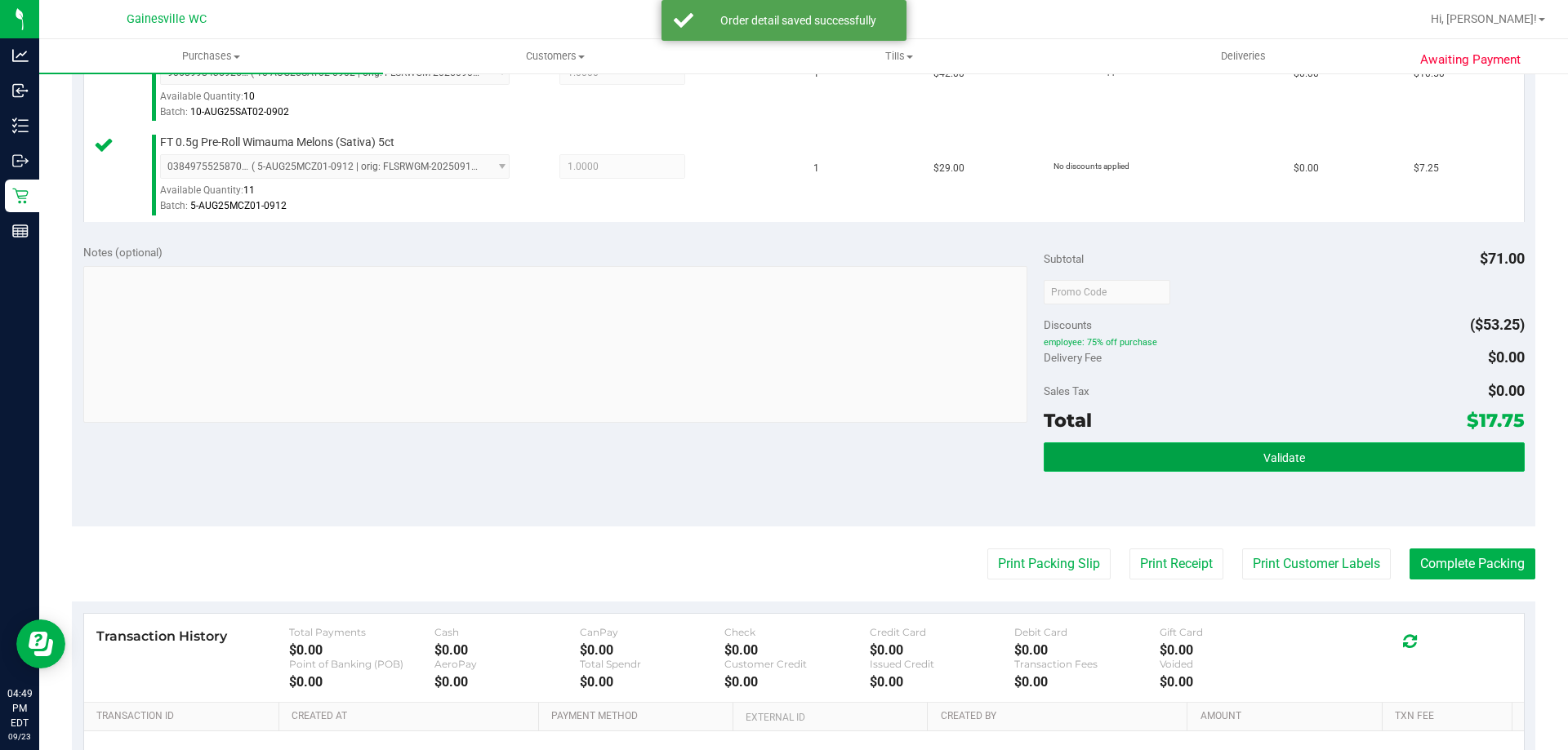
click at [1286, 469] on button "Validate" at bounding box center [1283, 457] width 480 height 30
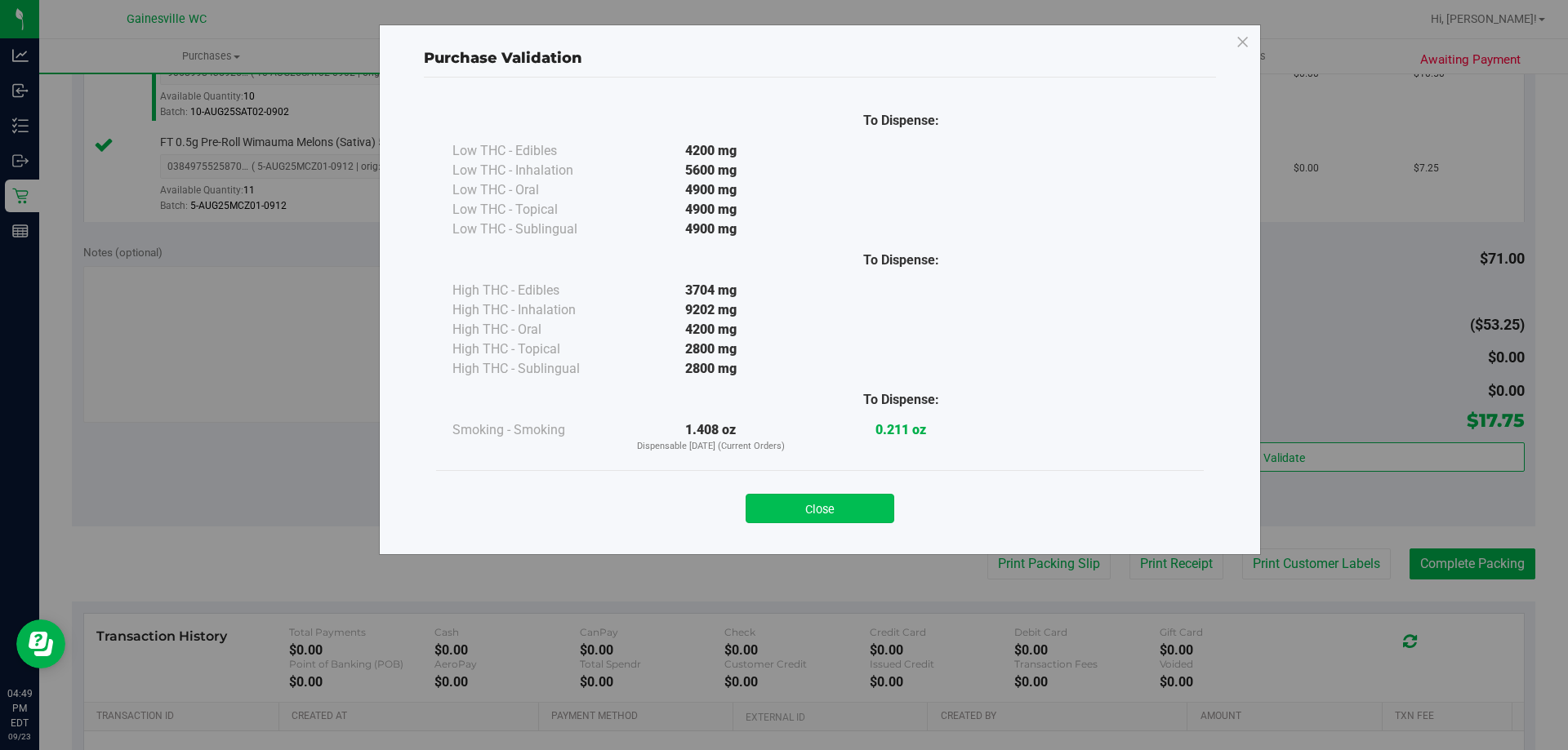
click at [877, 509] on button "Close" at bounding box center [819, 509] width 149 height 30
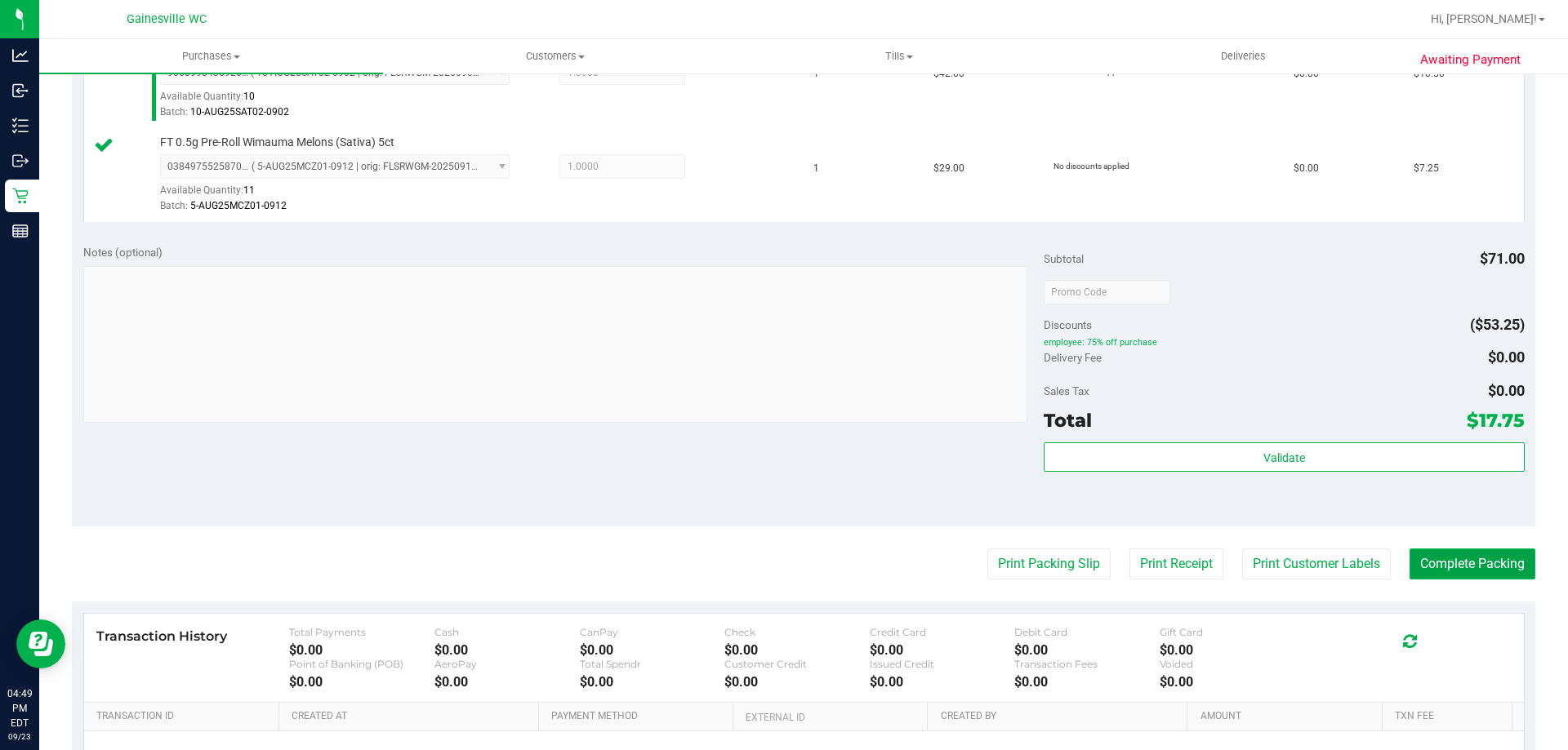
click at [1460, 561] on button "Complete Packing" at bounding box center [1472, 564] width 126 height 31
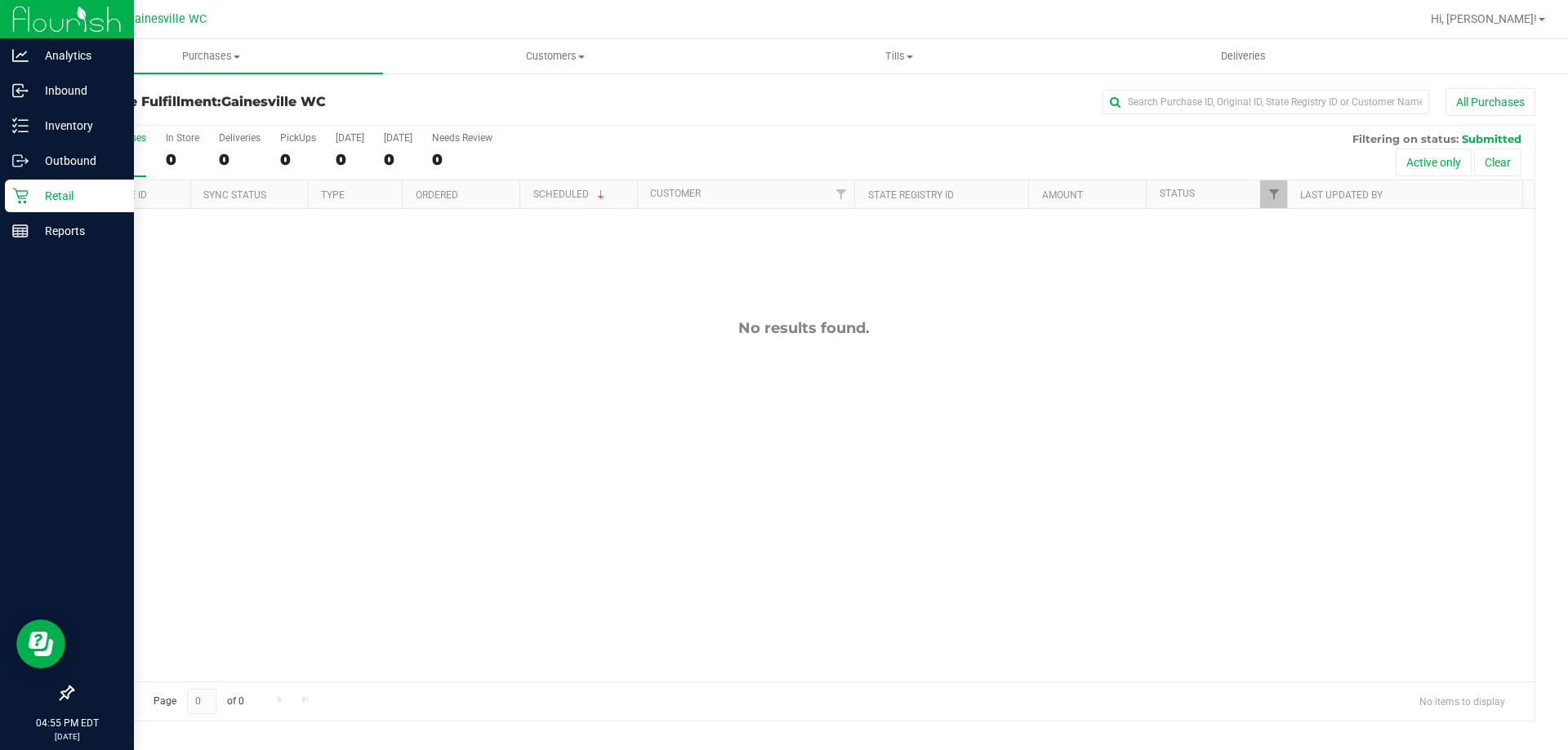
click at [38, 196] on p "Retail" at bounding box center [78, 195] width 98 height 19
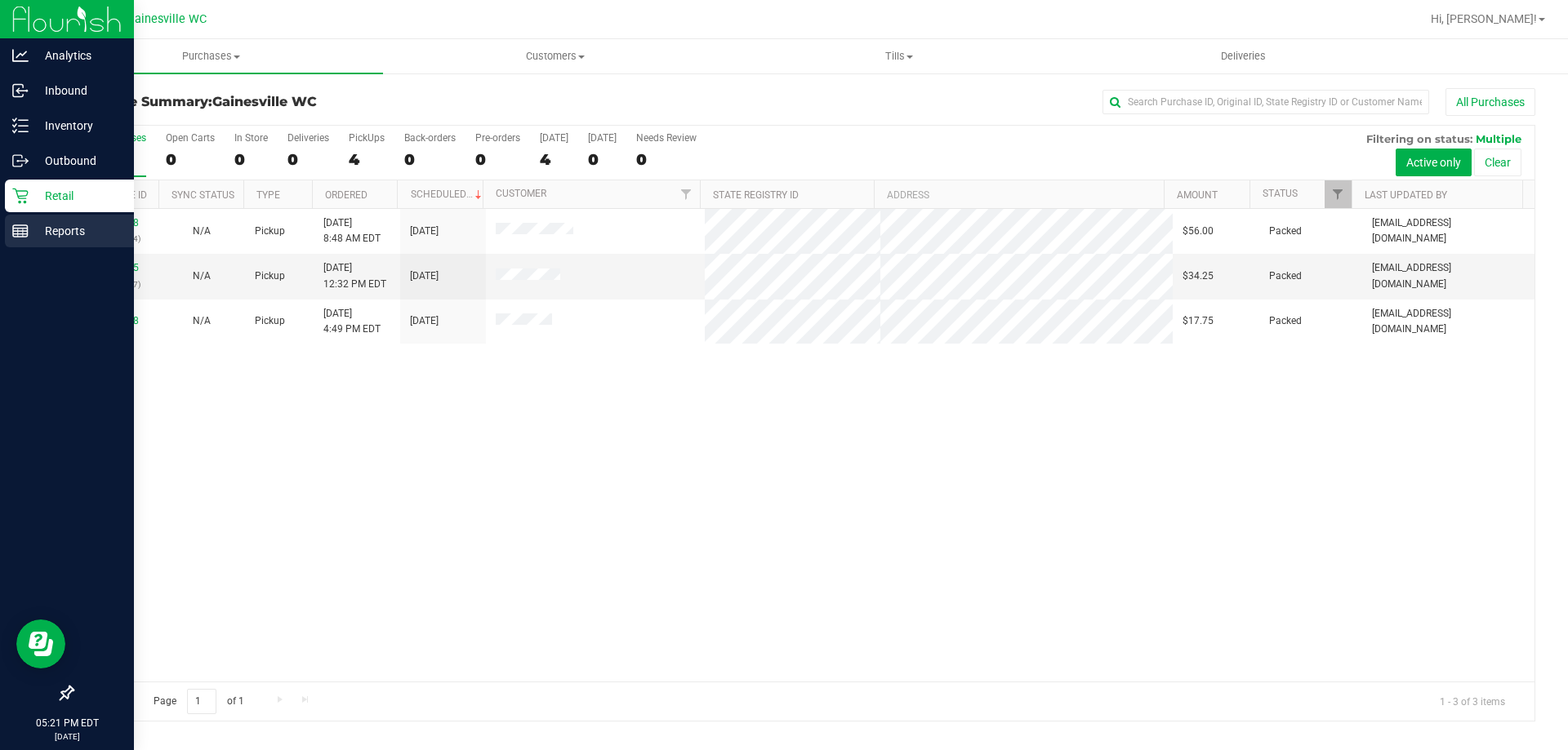
click at [60, 239] on p "Reports" at bounding box center [78, 231] width 98 height 19
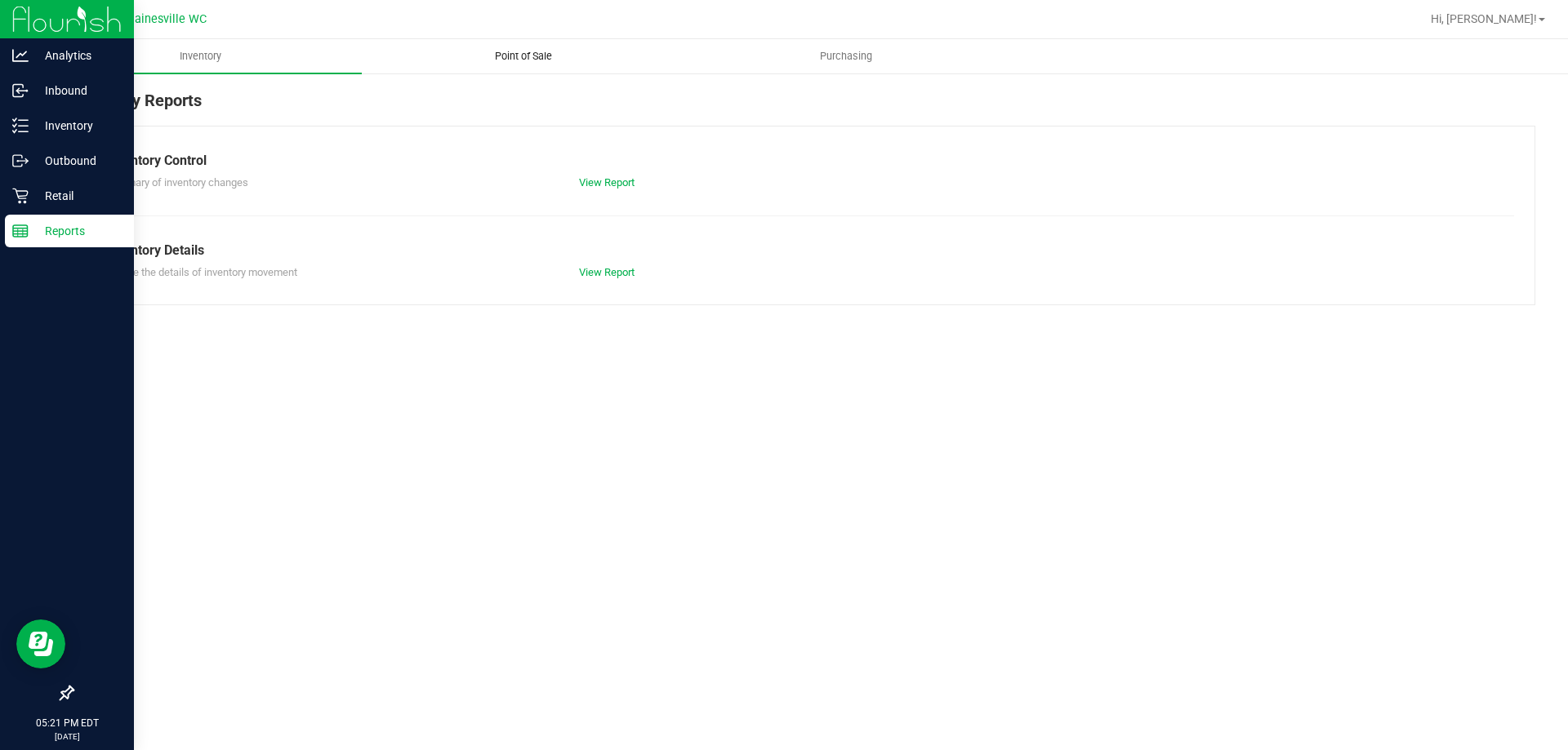
click at [517, 57] on span "Point of Sale" at bounding box center [523, 56] width 102 height 14
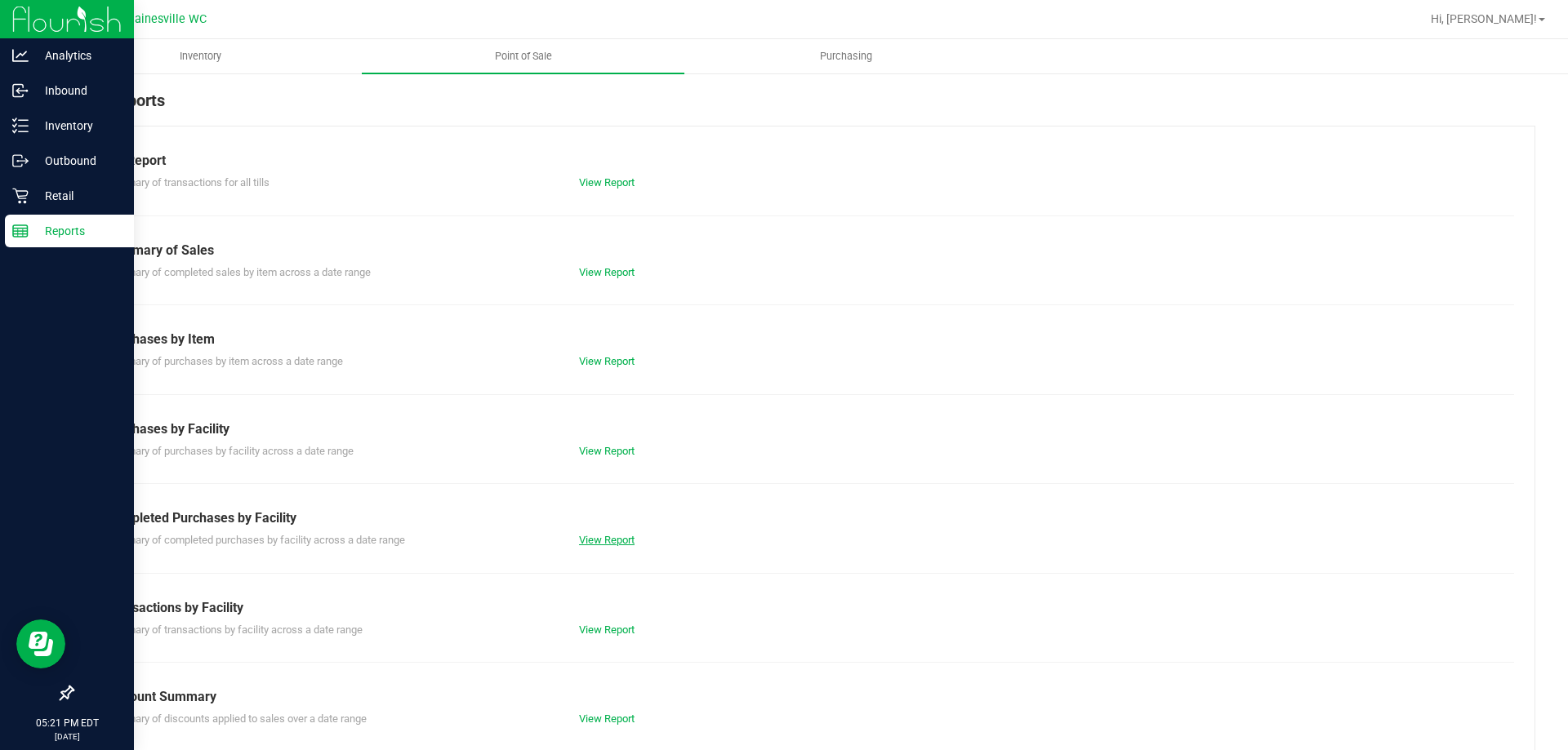
click at [600, 541] on link "View Report" at bounding box center [607, 539] width 56 height 12
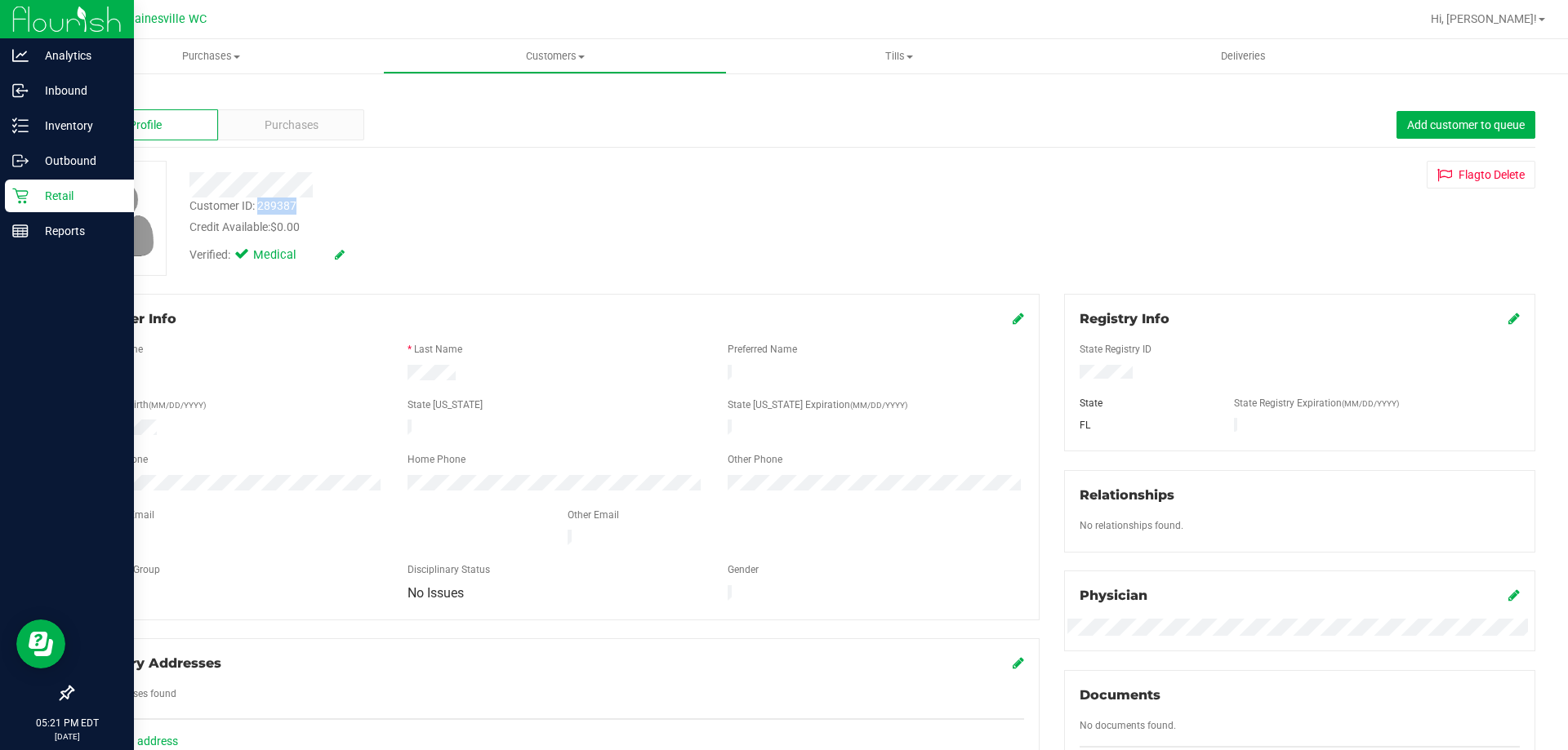
drag, startPoint x: 259, startPoint y: 207, endPoint x: 298, endPoint y: 210, distance: 39.1
click at [298, 210] on div "Customer ID: 289387 Credit Available: $0.00" at bounding box center [549, 216] width 744 height 38
copy div "289387"
click at [58, 202] on p "Retail" at bounding box center [78, 195] width 98 height 19
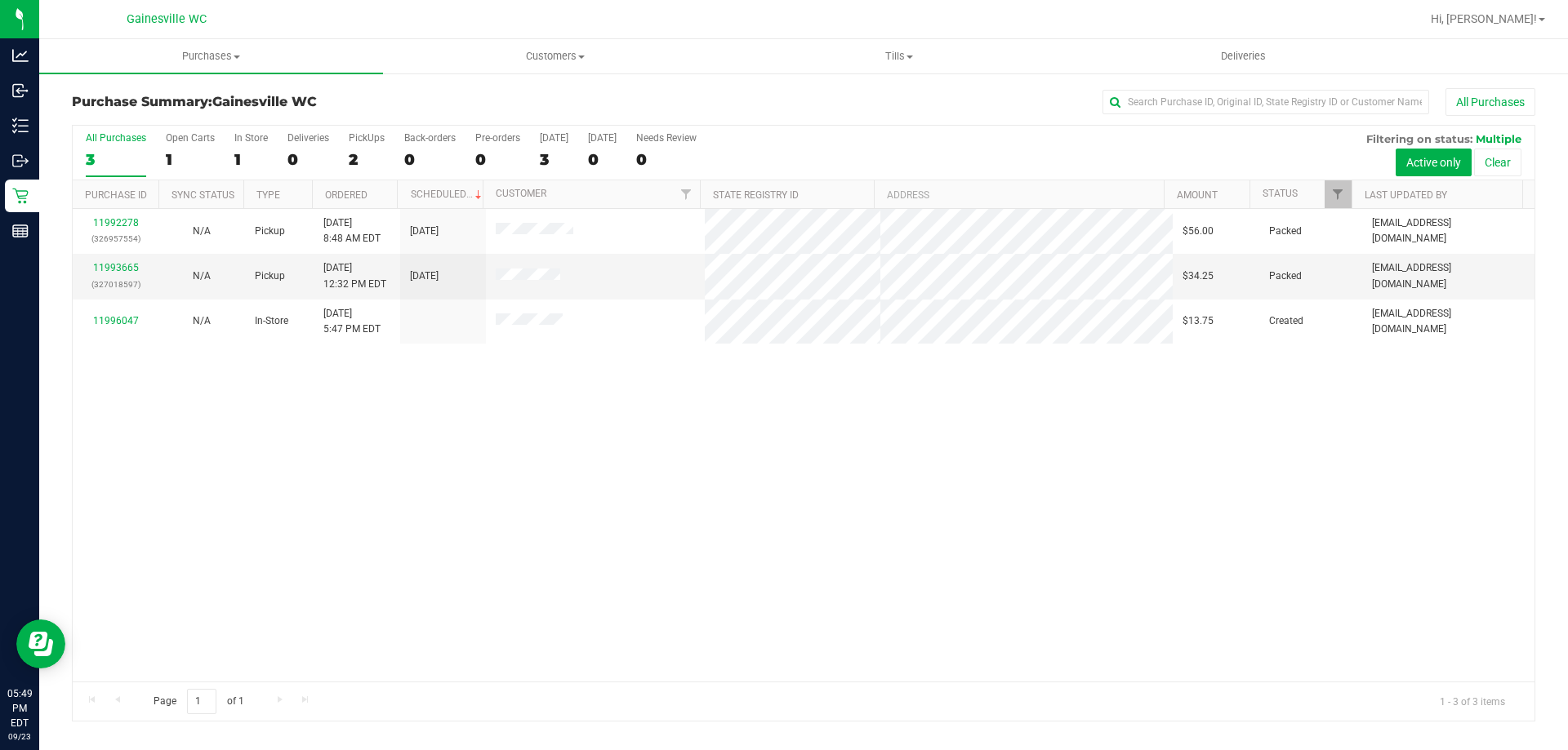
click at [409, 90] on div "Purchase Summary: [GEOGRAPHIC_DATA] WC All Purchases" at bounding box center [803, 106] width 1464 height 36
click at [402, 31] on div at bounding box center [856, 18] width 1128 height 32
click at [379, 24] on div at bounding box center [856, 18] width 1128 height 32
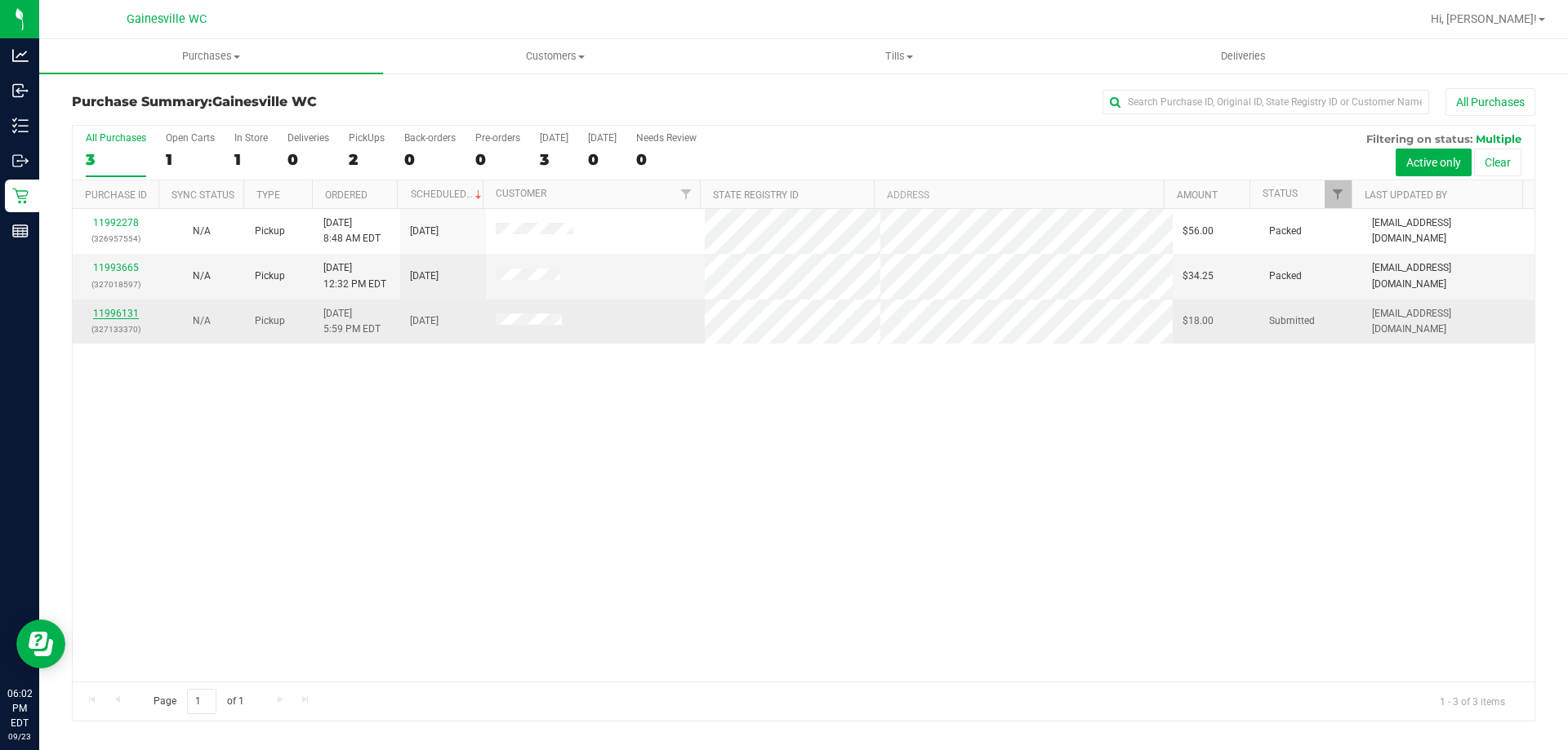
click at [130, 311] on link "11996131" at bounding box center [116, 313] width 46 height 11
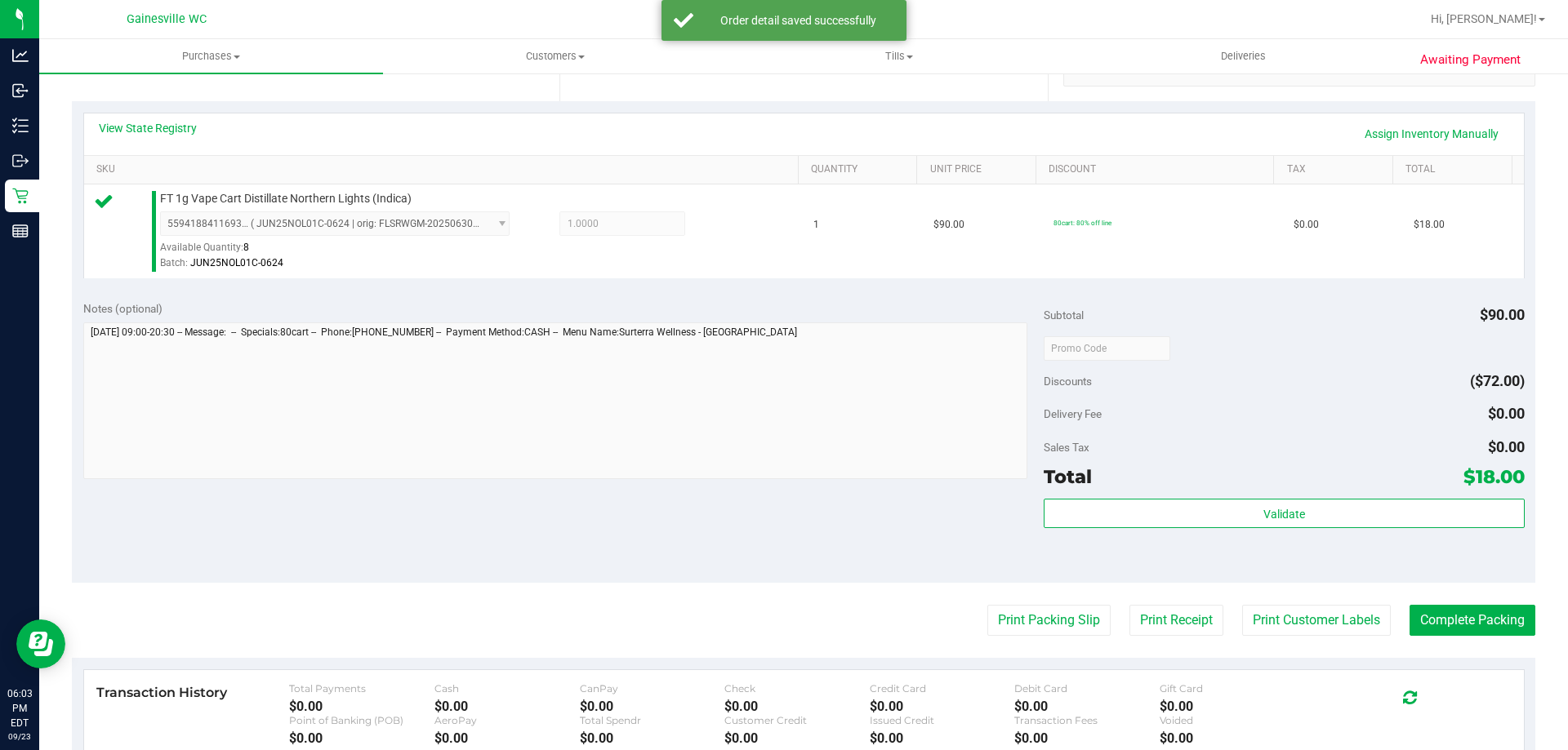
scroll to position [489, 0]
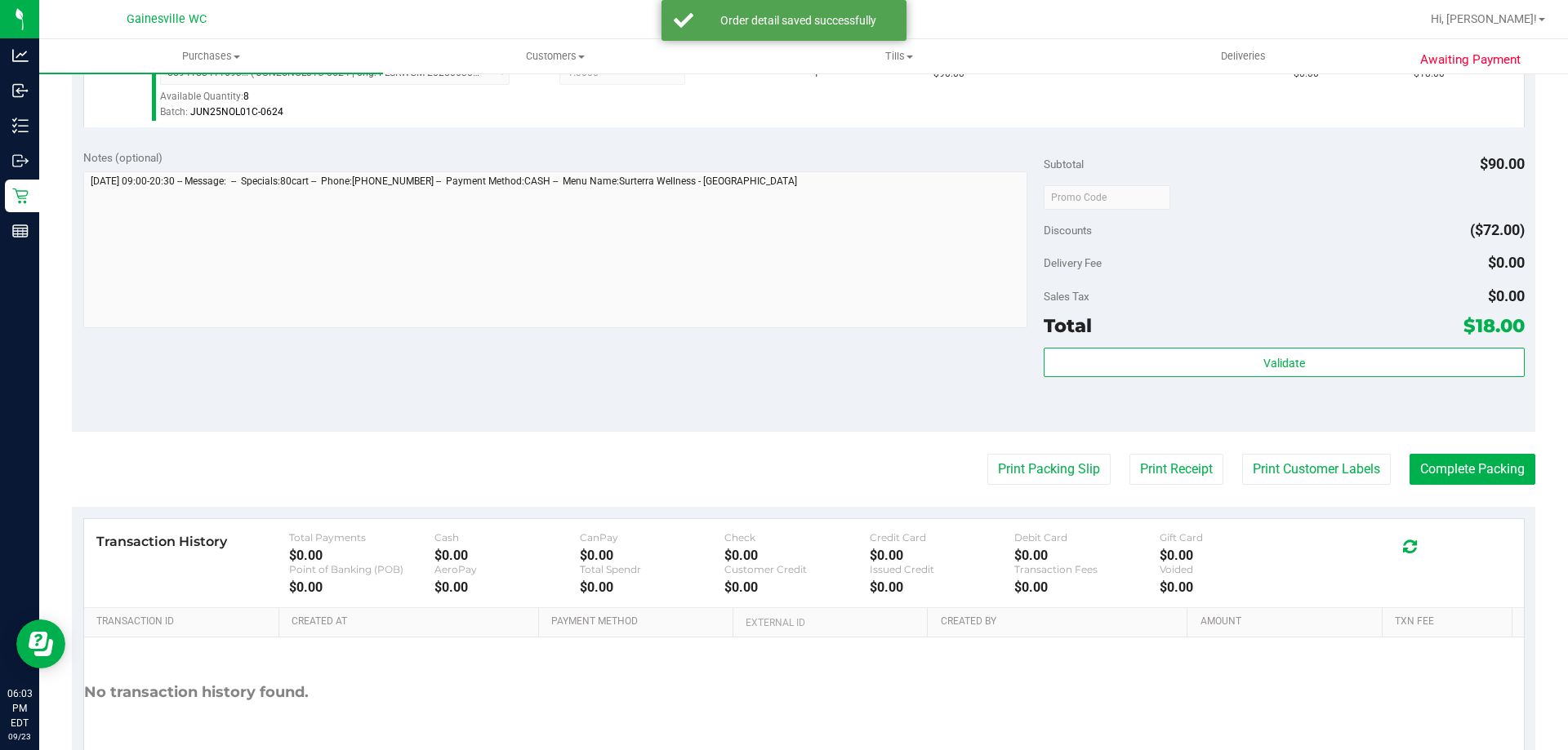
click at [1102, 386] on div "Validate" at bounding box center [1283, 384] width 480 height 74
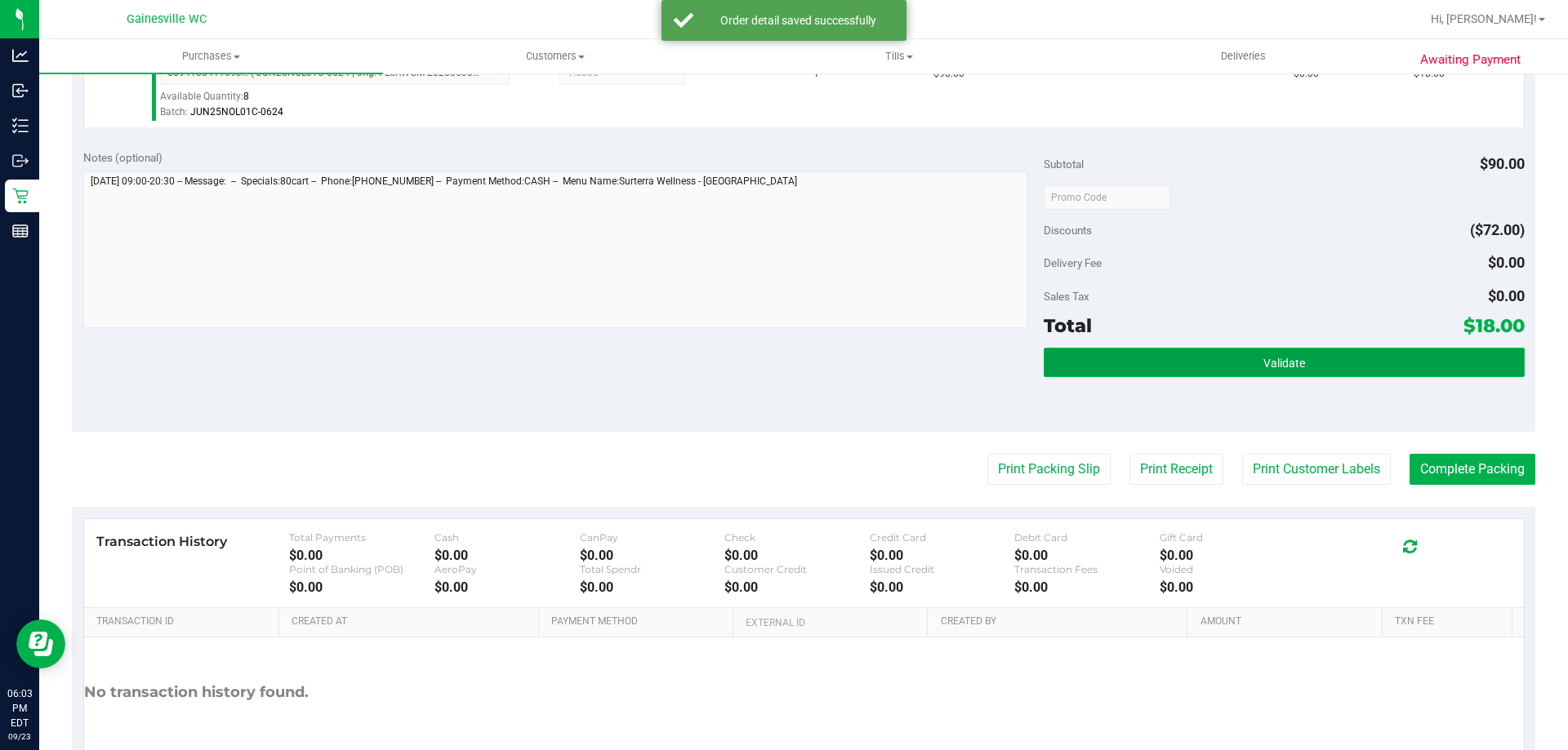
click at [1102, 373] on button "Validate" at bounding box center [1283, 362] width 480 height 30
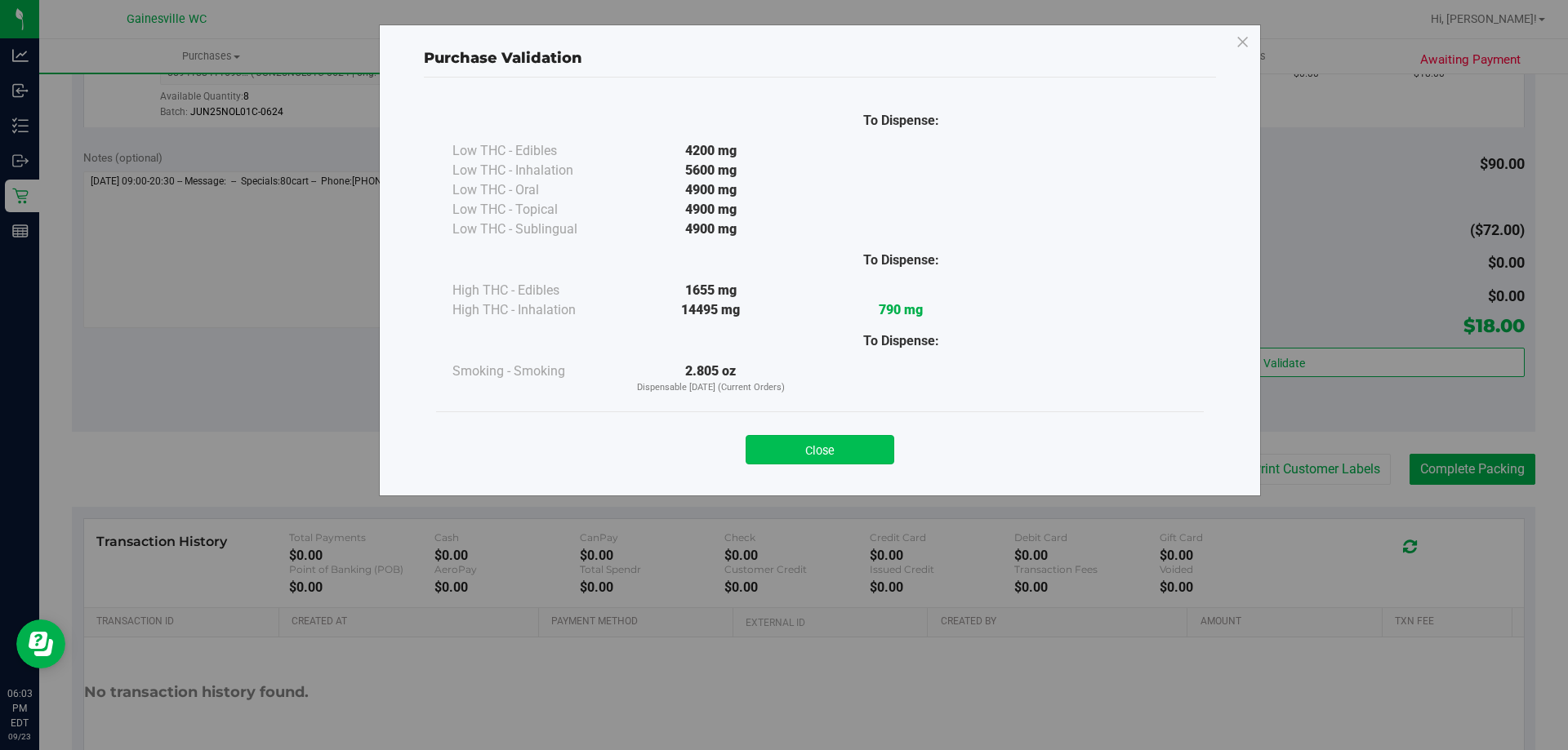
click at [860, 450] on button "Close" at bounding box center [819, 449] width 149 height 30
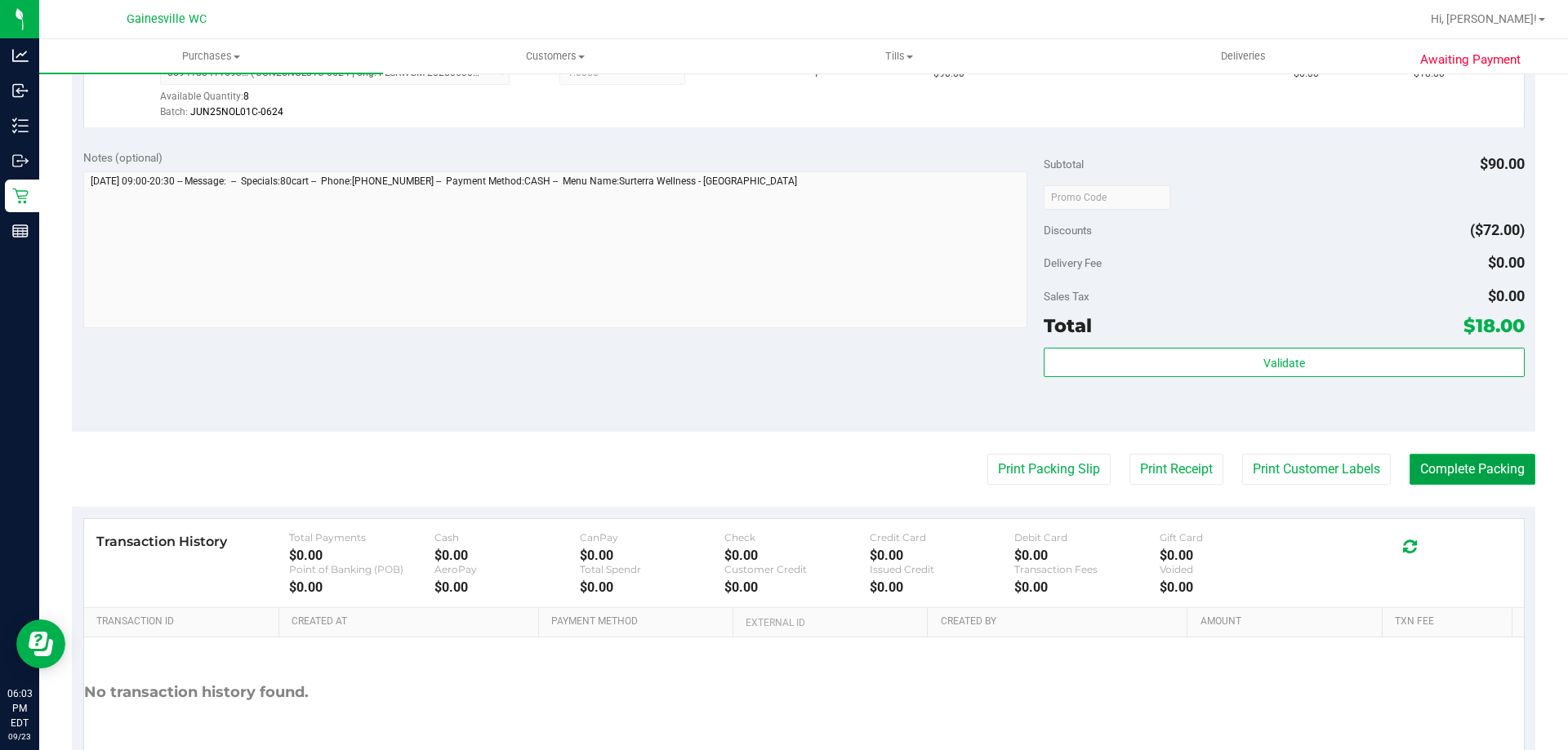
click at [1445, 466] on button "Complete Packing" at bounding box center [1472, 469] width 126 height 31
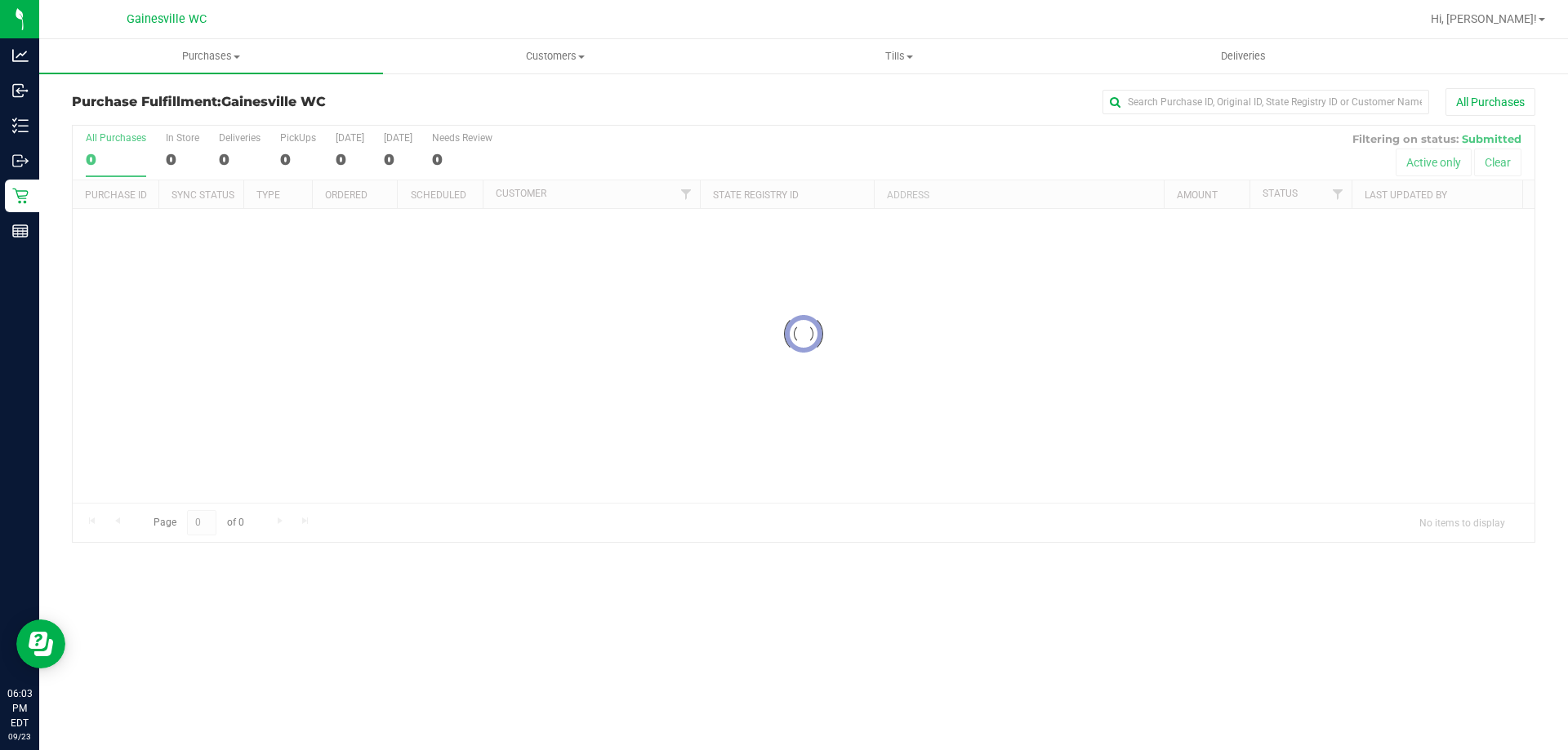
click at [1066, 461] on div at bounding box center [804, 333] width 1463 height 417
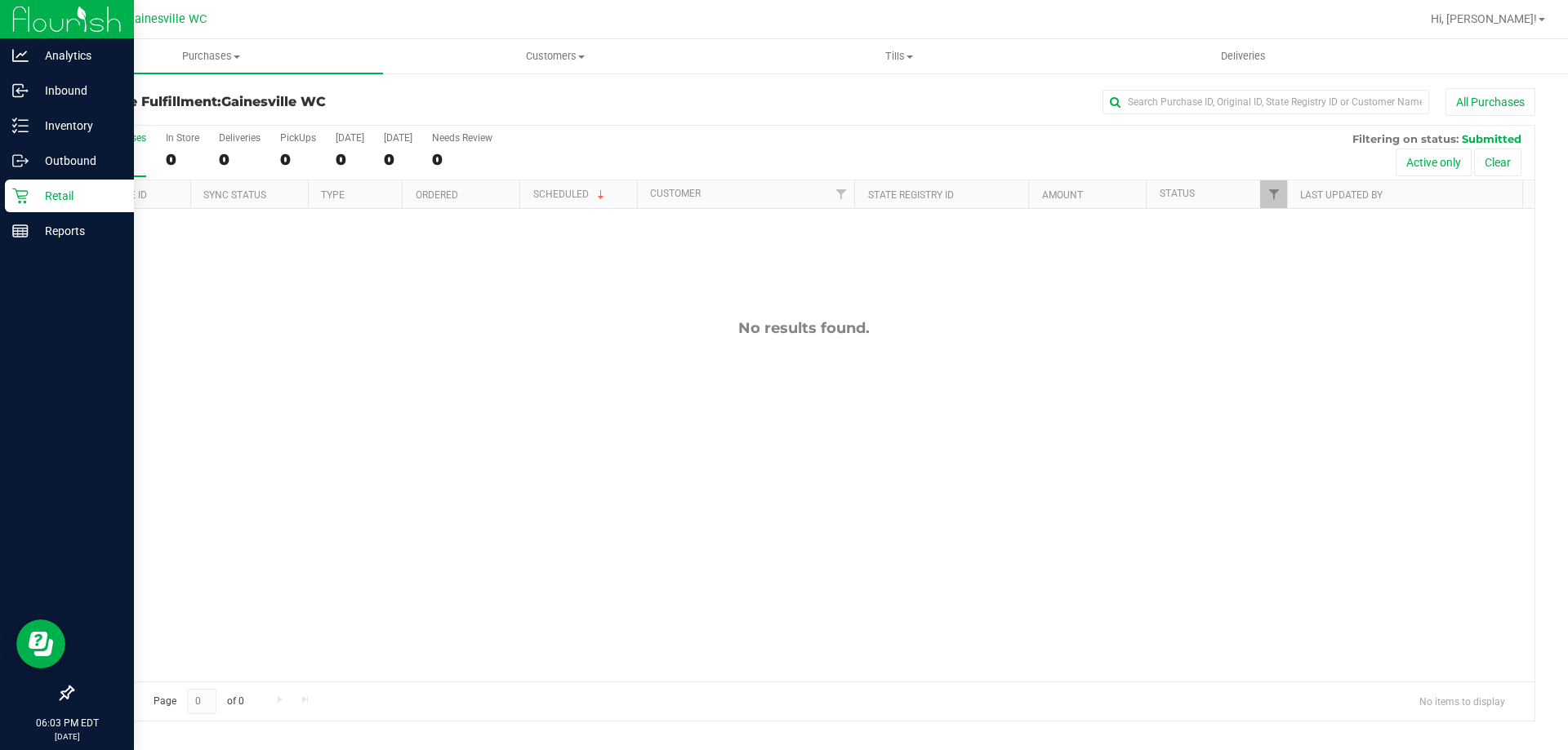
click at [41, 196] on p "Retail" at bounding box center [78, 195] width 98 height 19
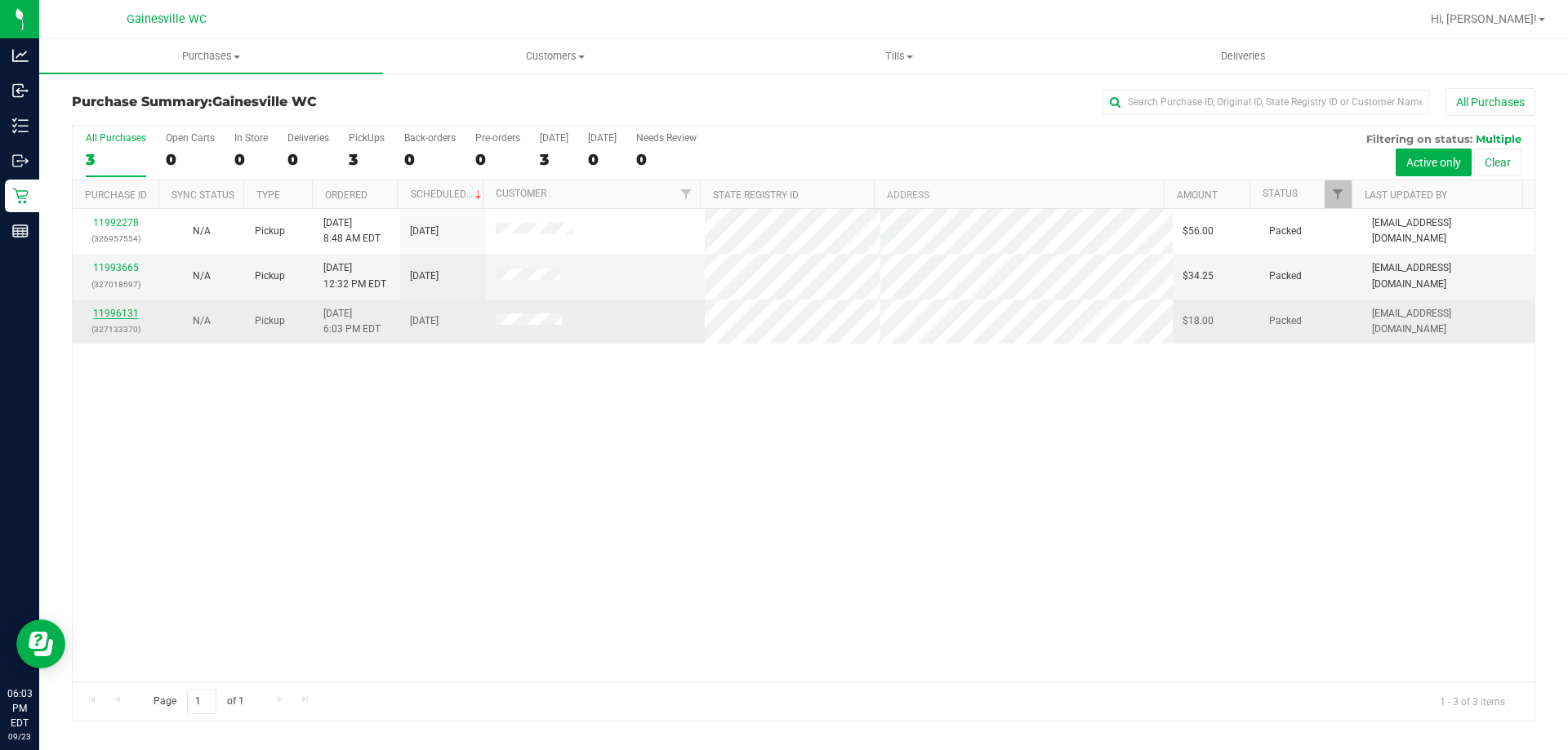
click at [125, 311] on link "11996131" at bounding box center [116, 313] width 46 height 11
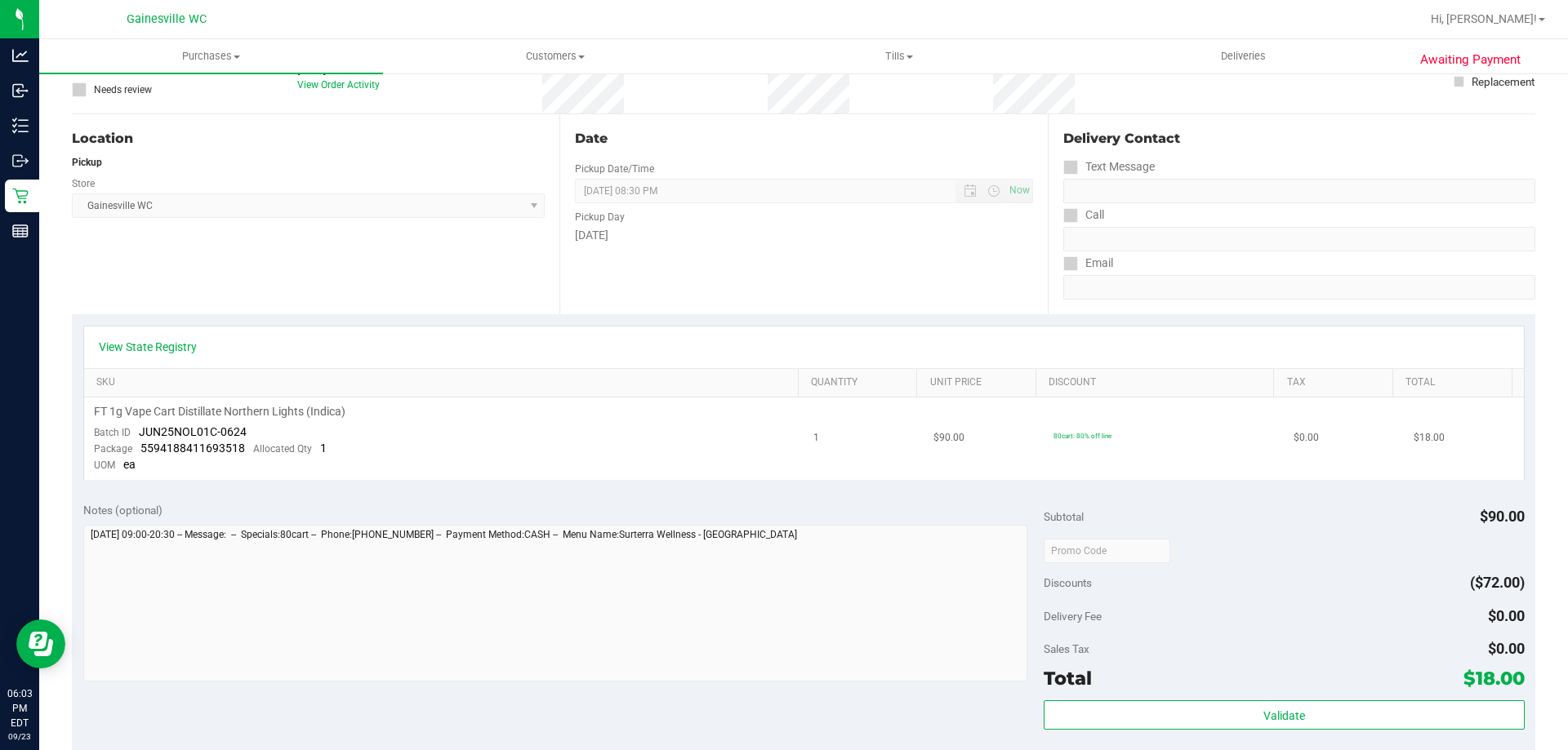
scroll to position [327, 0]
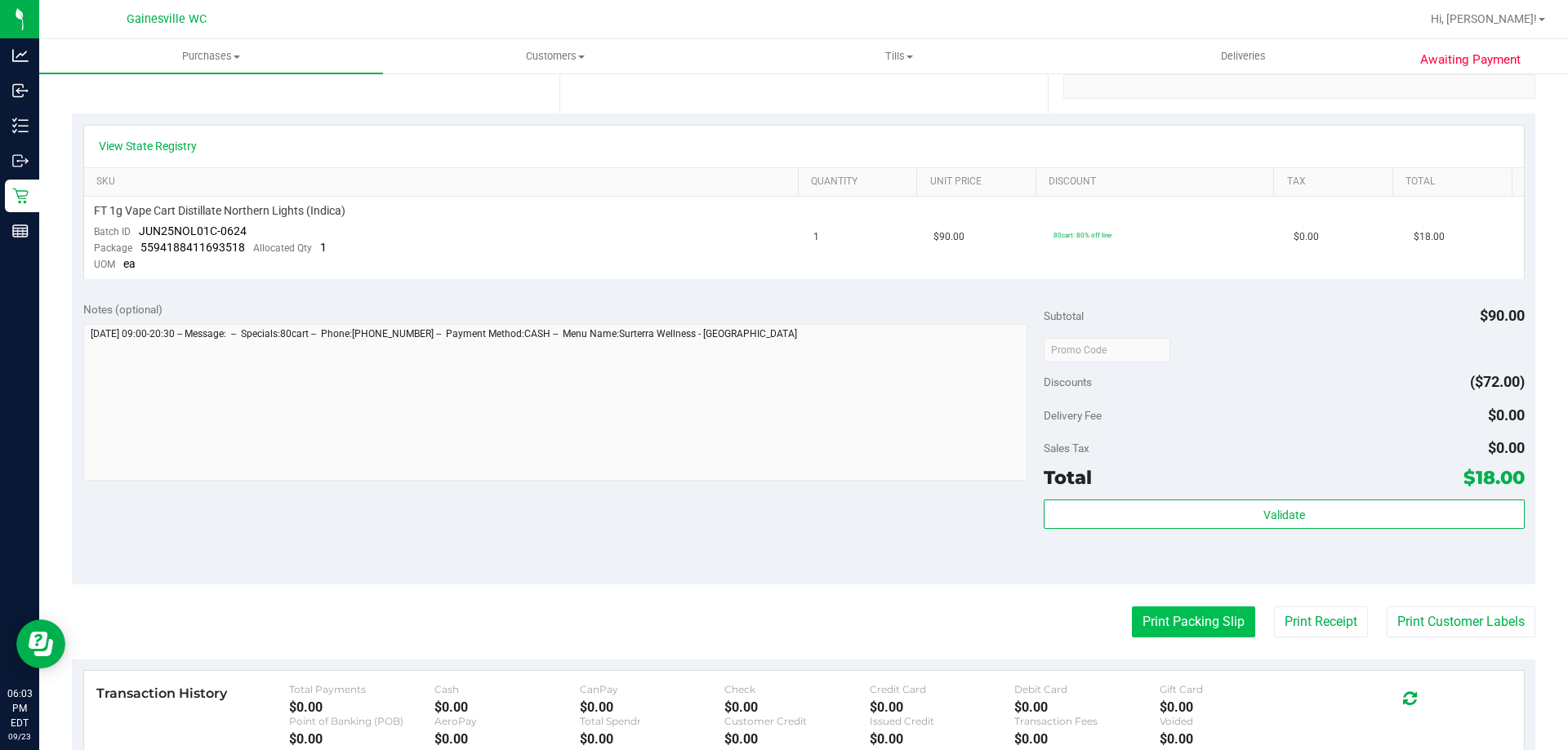
click at [1171, 616] on button "Print Packing Slip" at bounding box center [1193, 622] width 124 height 31
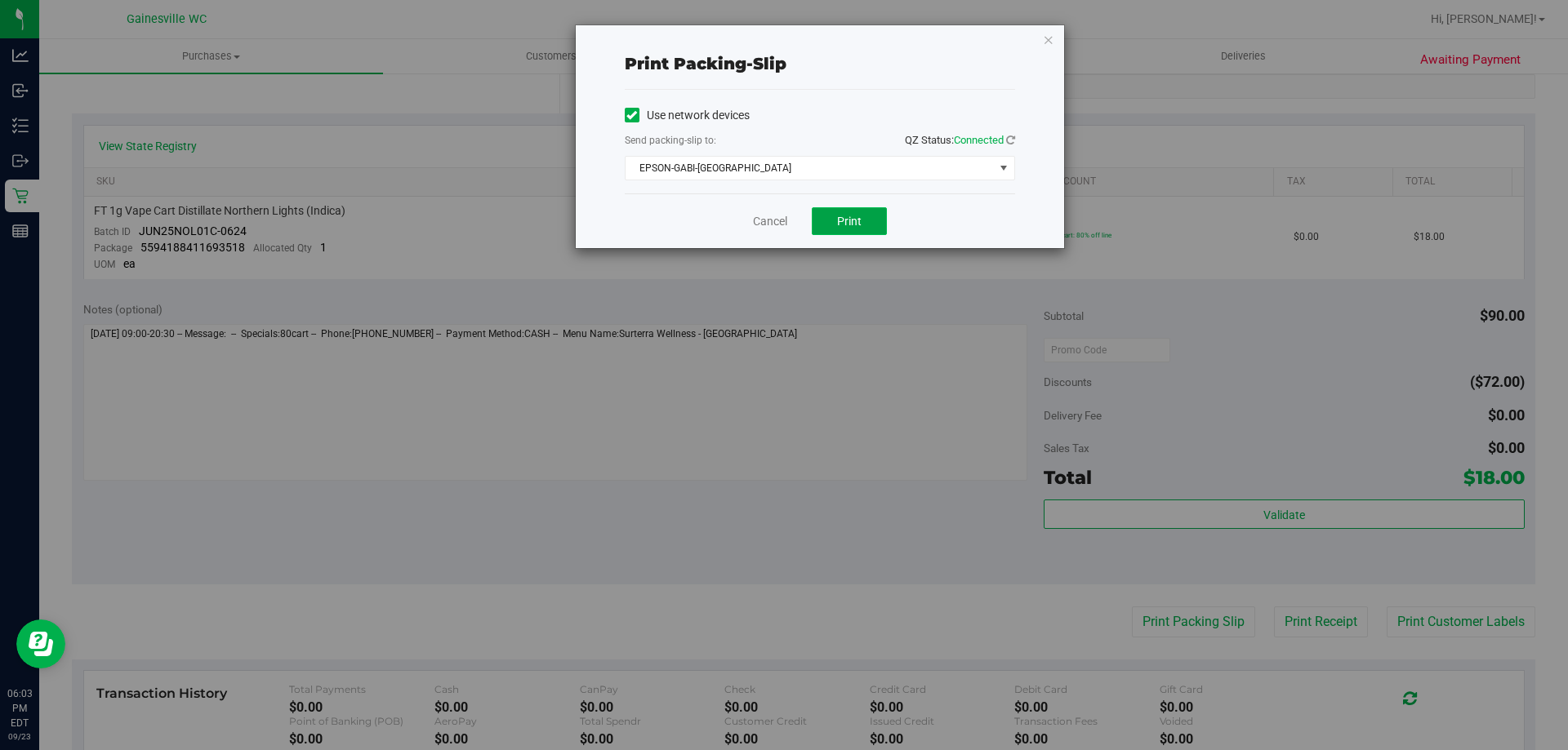
click at [857, 225] on span "Print" at bounding box center [850, 221] width 25 height 13
click at [1046, 36] on icon "button" at bounding box center [1049, 39] width 12 height 19
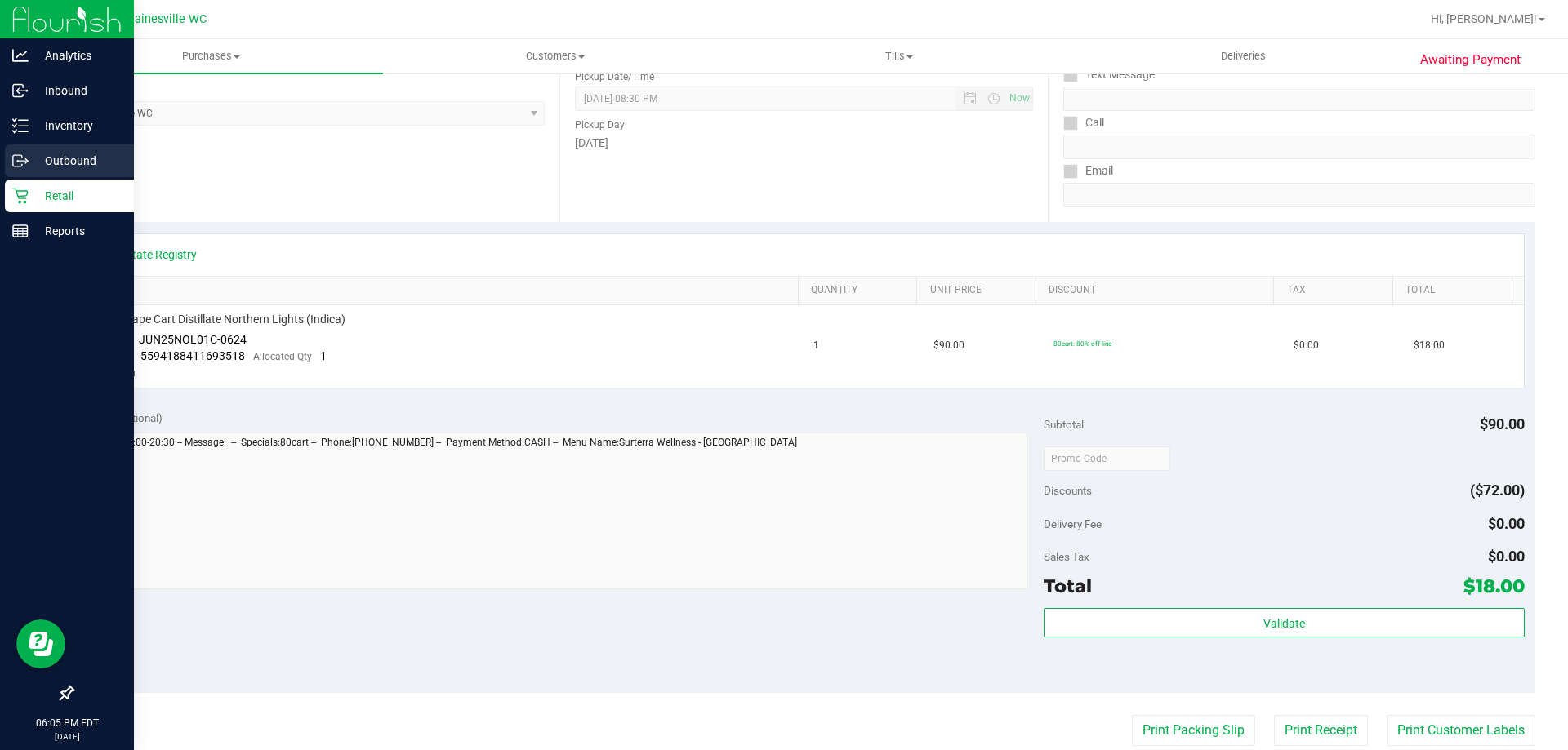
scroll to position [166, 0]
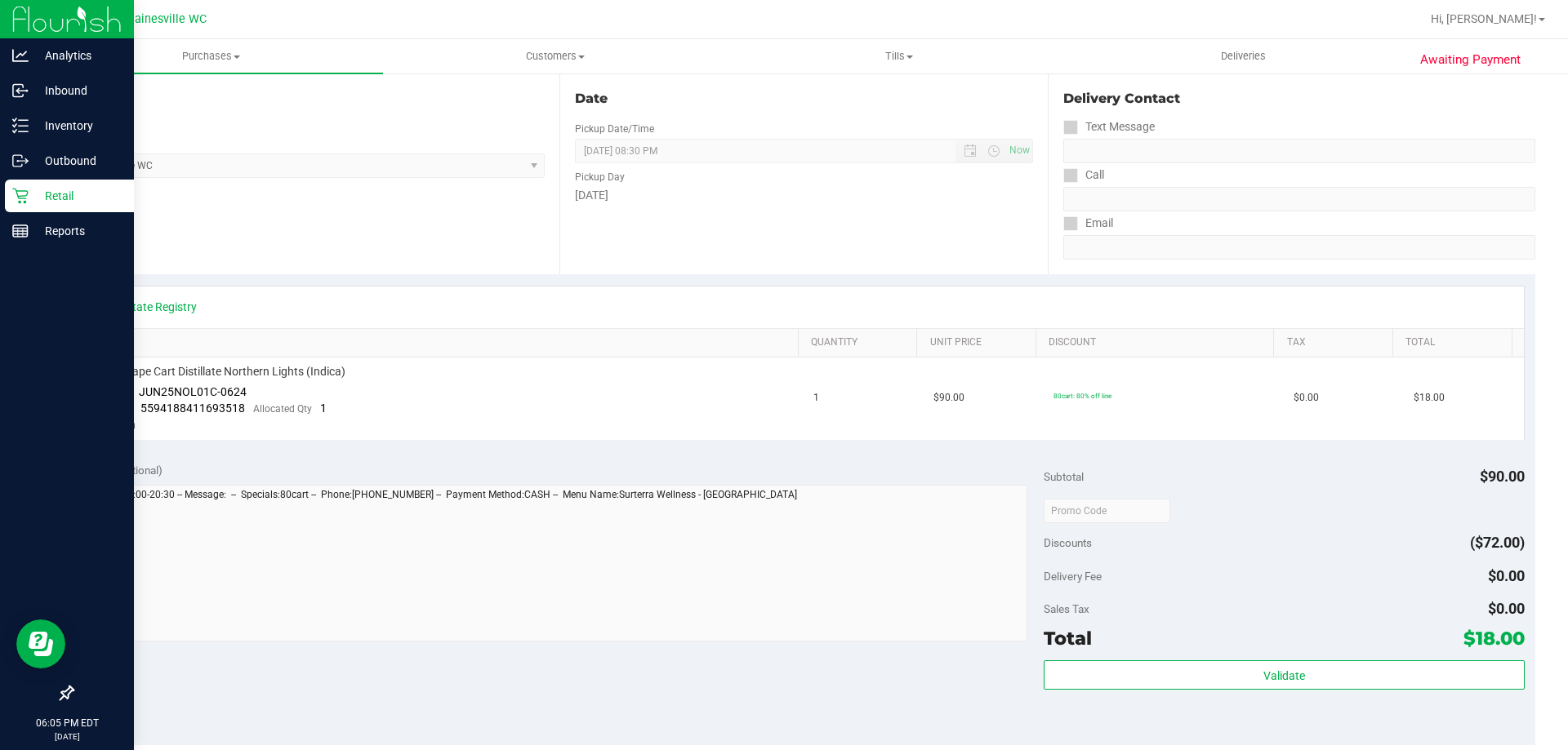
click at [41, 183] on div "Retail" at bounding box center [69, 196] width 129 height 33
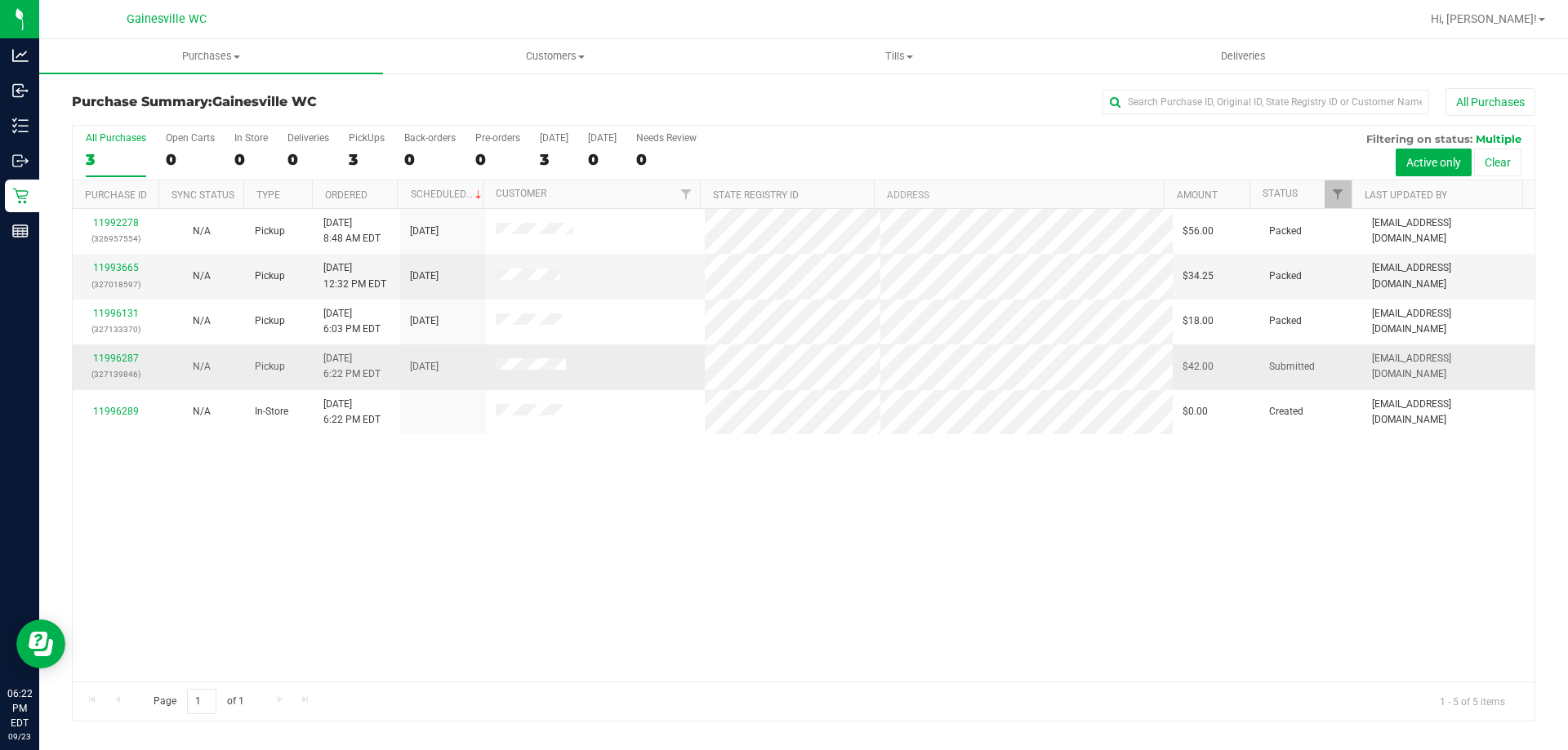
click at [130, 351] on div "11996287 (327139846)" at bounding box center [115, 366] width 66 height 31
click at [123, 358] on link "11996287" at bounding box center [116, 358] width 46 height 11
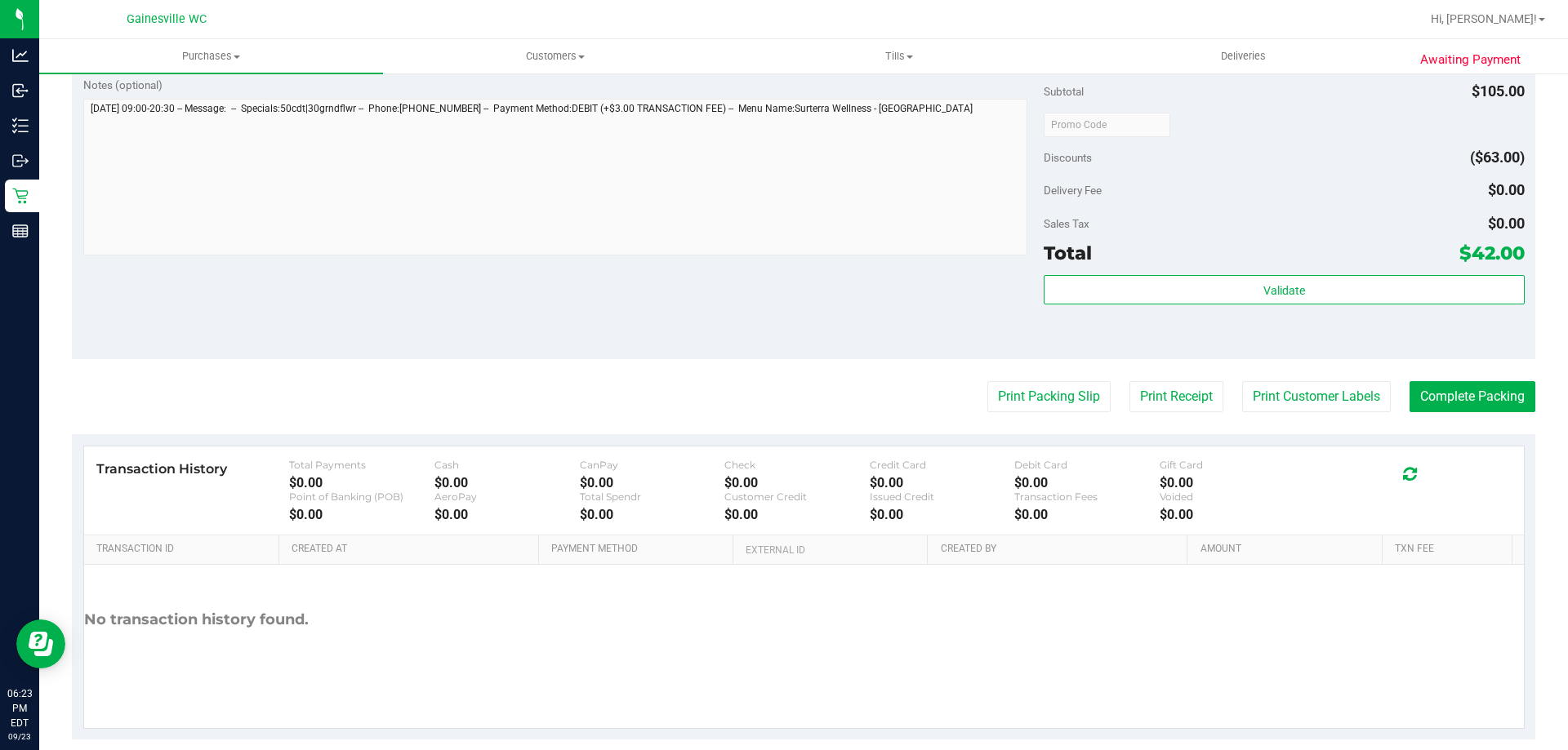
scroll to position [602, 0]
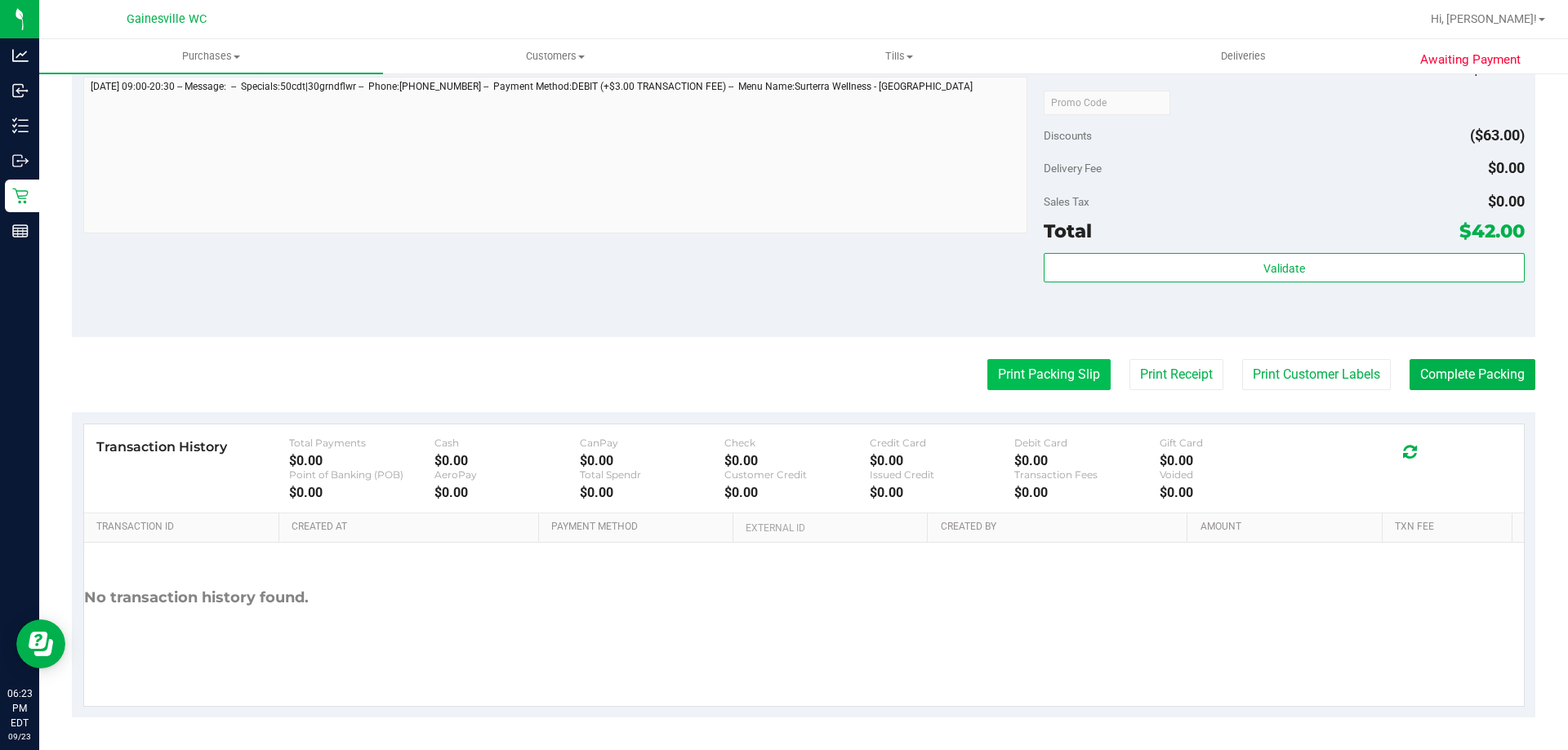
click at [1036, 371] on button "Print Packing Slip" at bounding box center [1049, 375] width 124 height 31
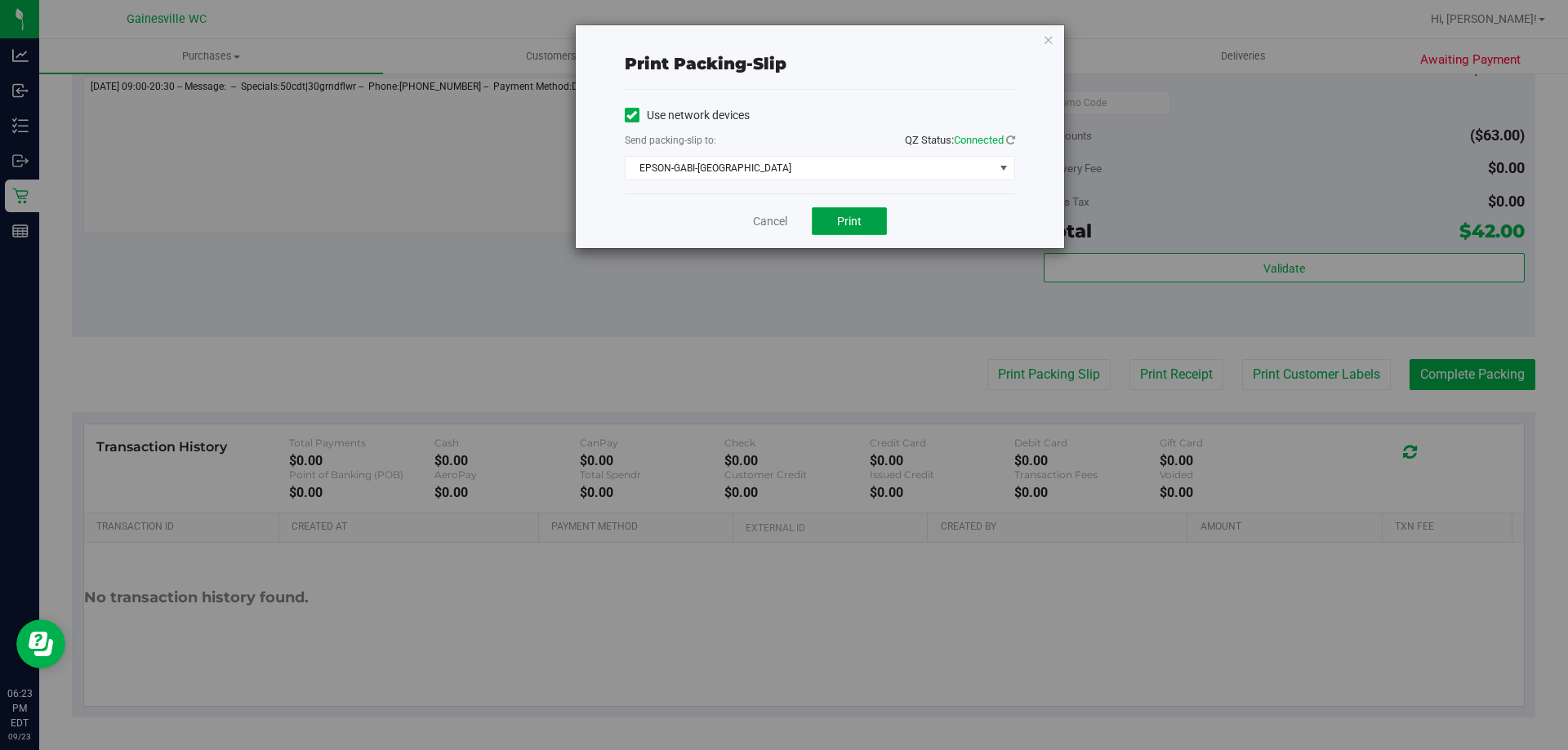
click at [849, 221] on span "Print" at bounding box center [850, 221] width 25 height 13
click at [769, 227] on link "Cancel" at bounding box center [771, 221] width 35 height 17
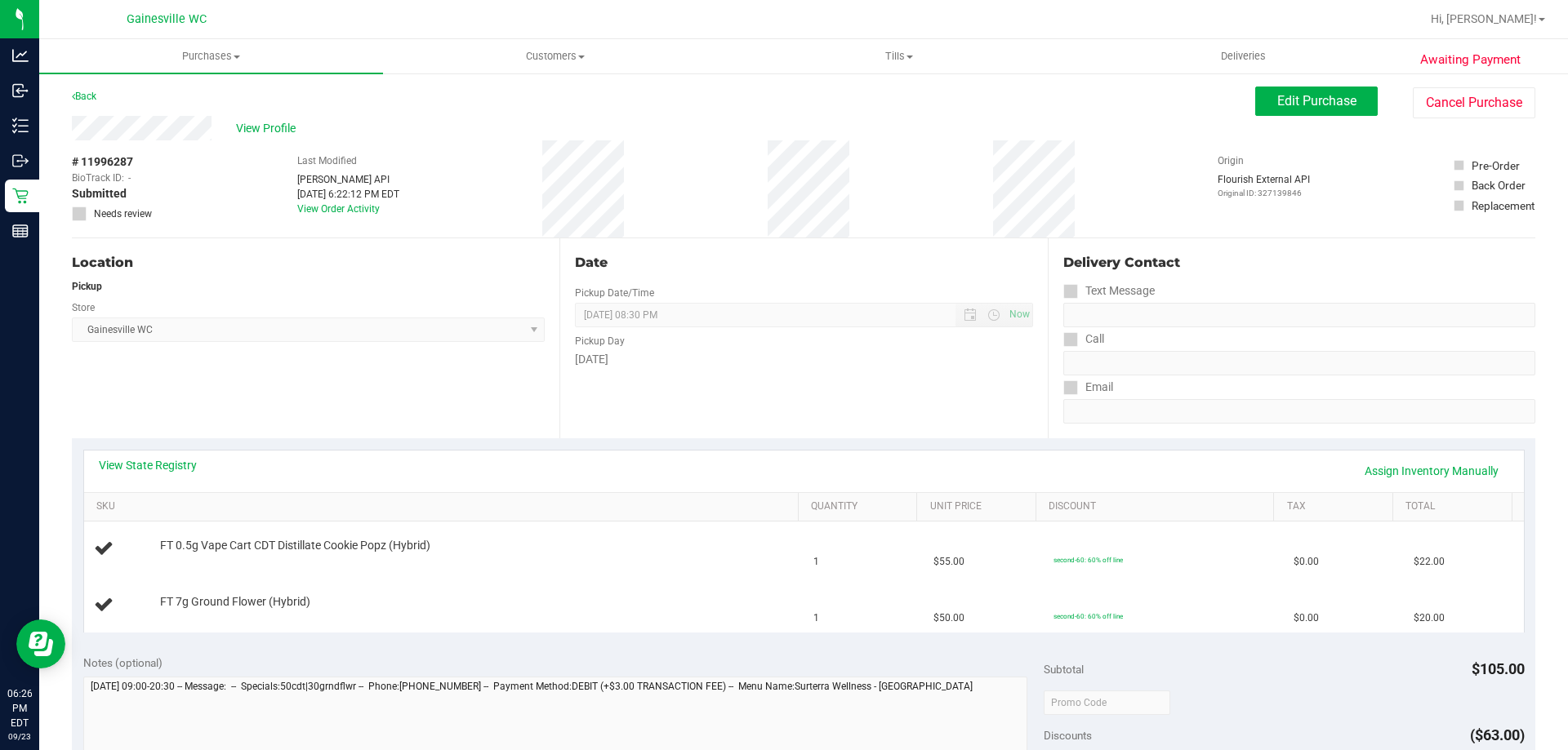
scroll to position [0, 0]
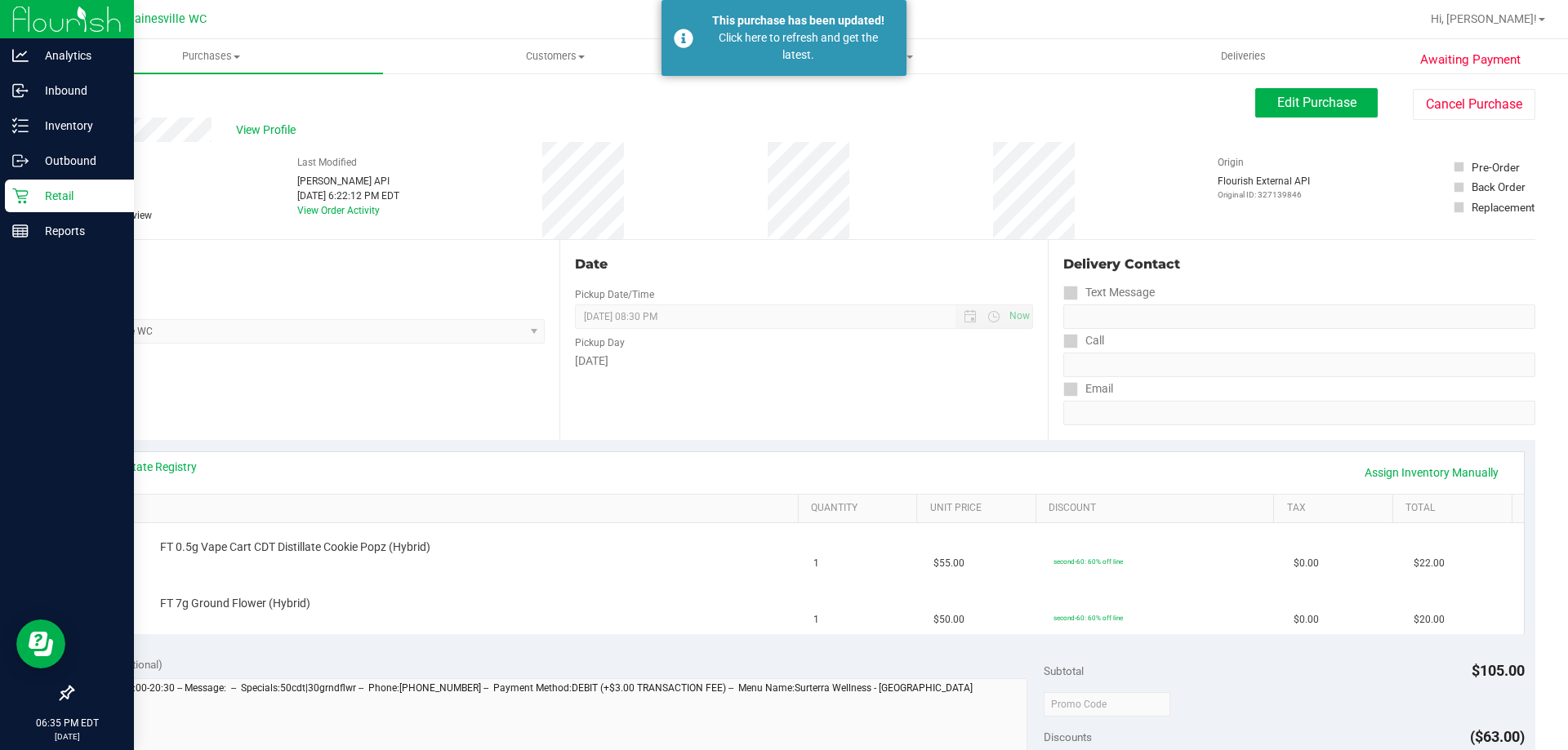
click at [39, 195] on p "Retail" at bounding box center [78, 195] width 98 height 19
